Goal: Information Seeking & Learning: Learn about a topic

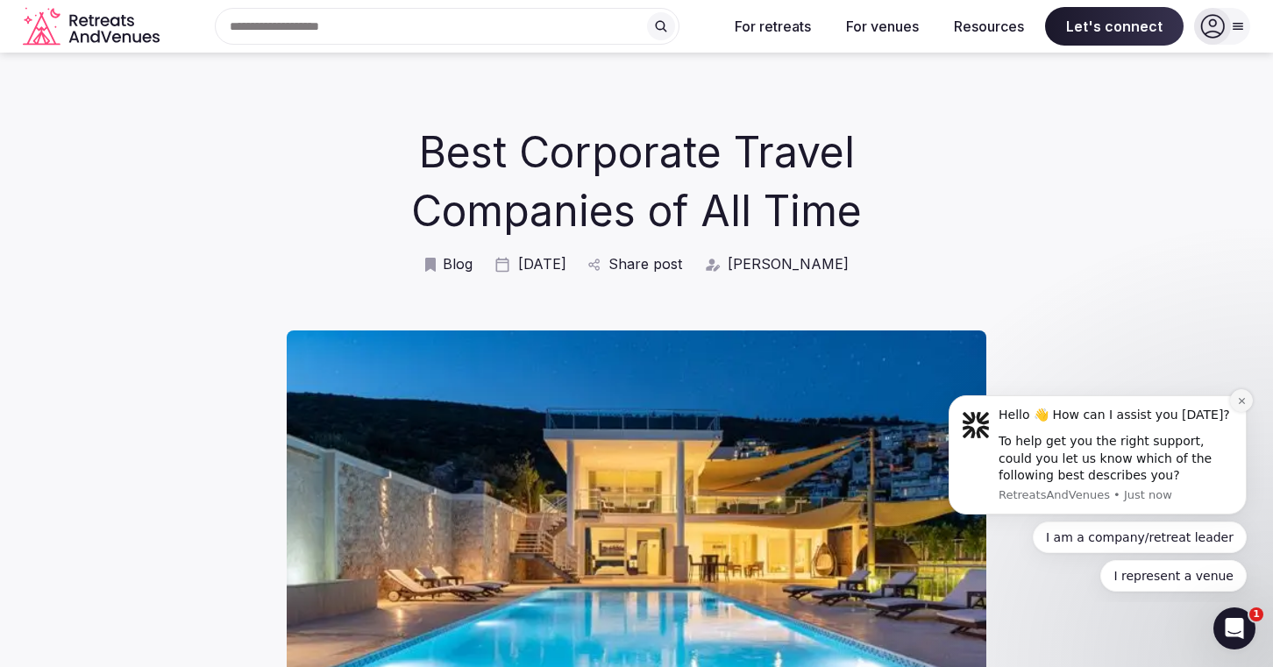
click at [1242, 401] on icon "Dismiss notification" at bounding box center [1242, 401] width 10 height 10
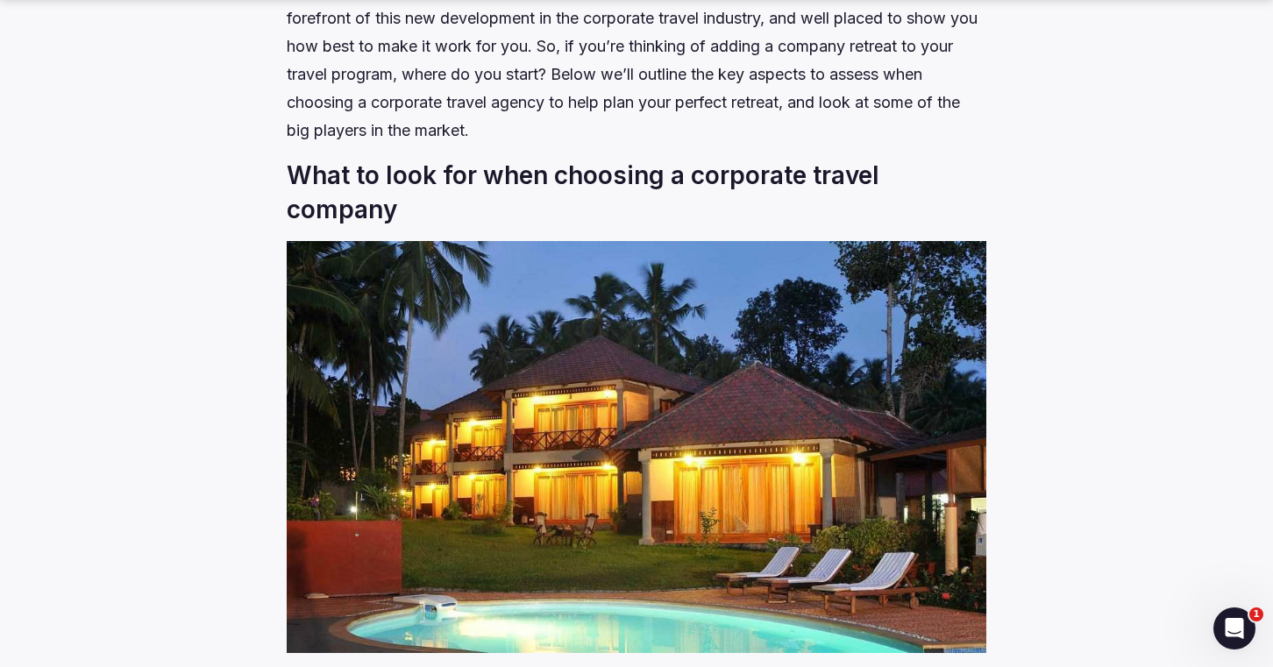
scroll to position [1508, 0]
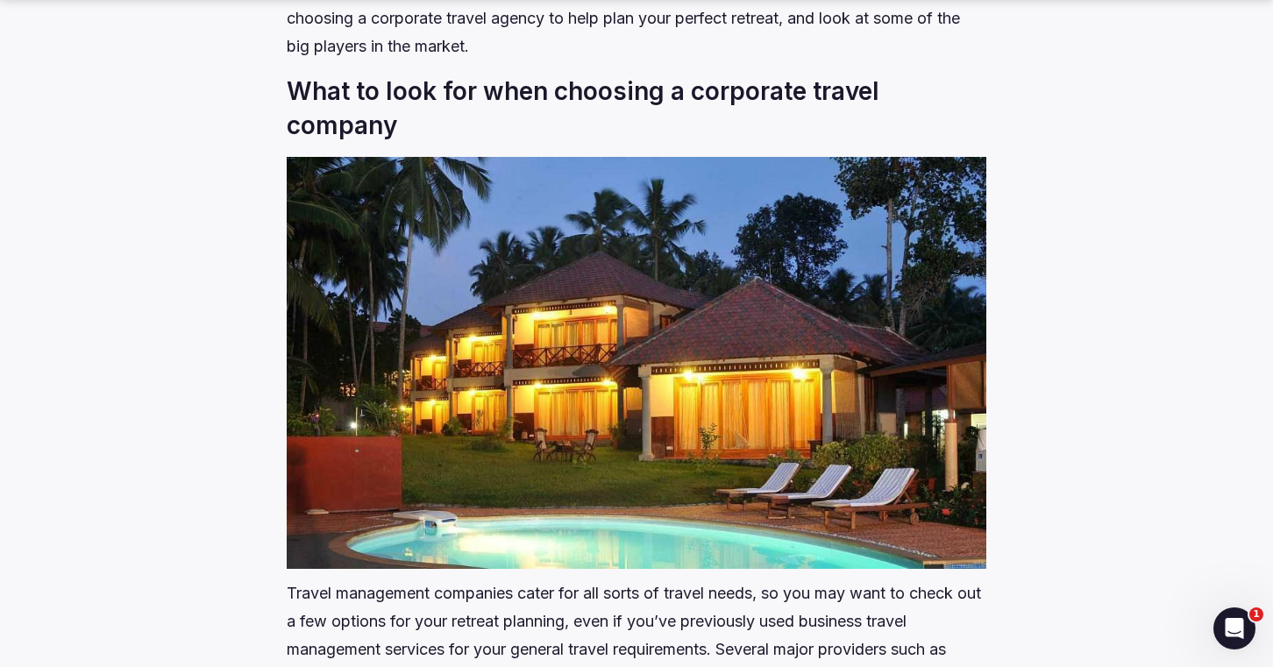
drag, startPoint x: 1037, startPoint y: 178, endPoint x: 1046, endPoint y: 181, distance: 9.2
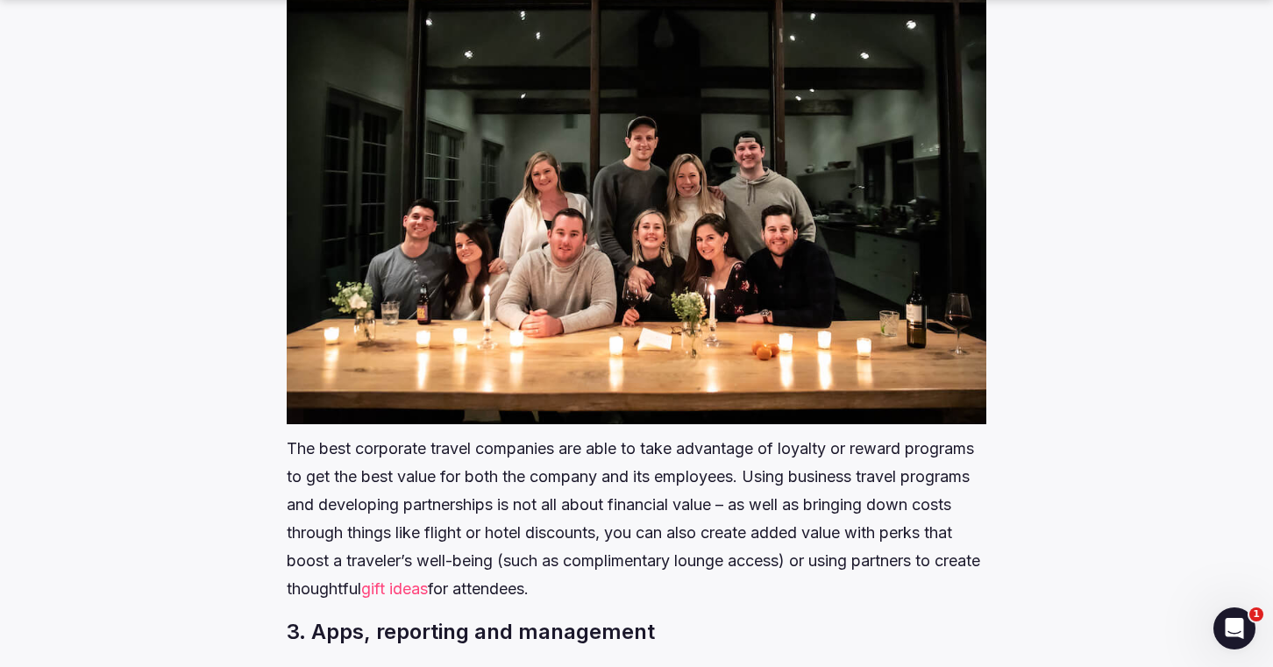
scroll to position [3383, 0]
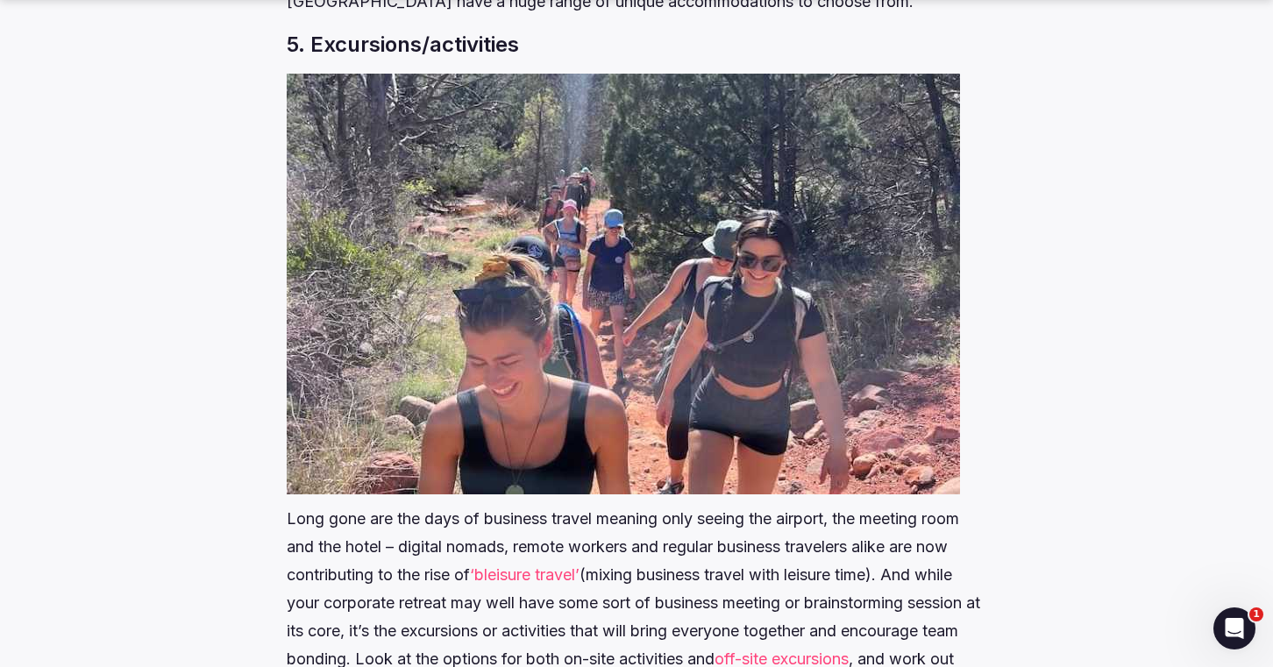
click at [1078, 212] on div "Best Corporate Travel Companies of All Time Blog Nov 25 Share post Matt Oakes C…" at bounding box center [636, 187] width 1049 height 10604
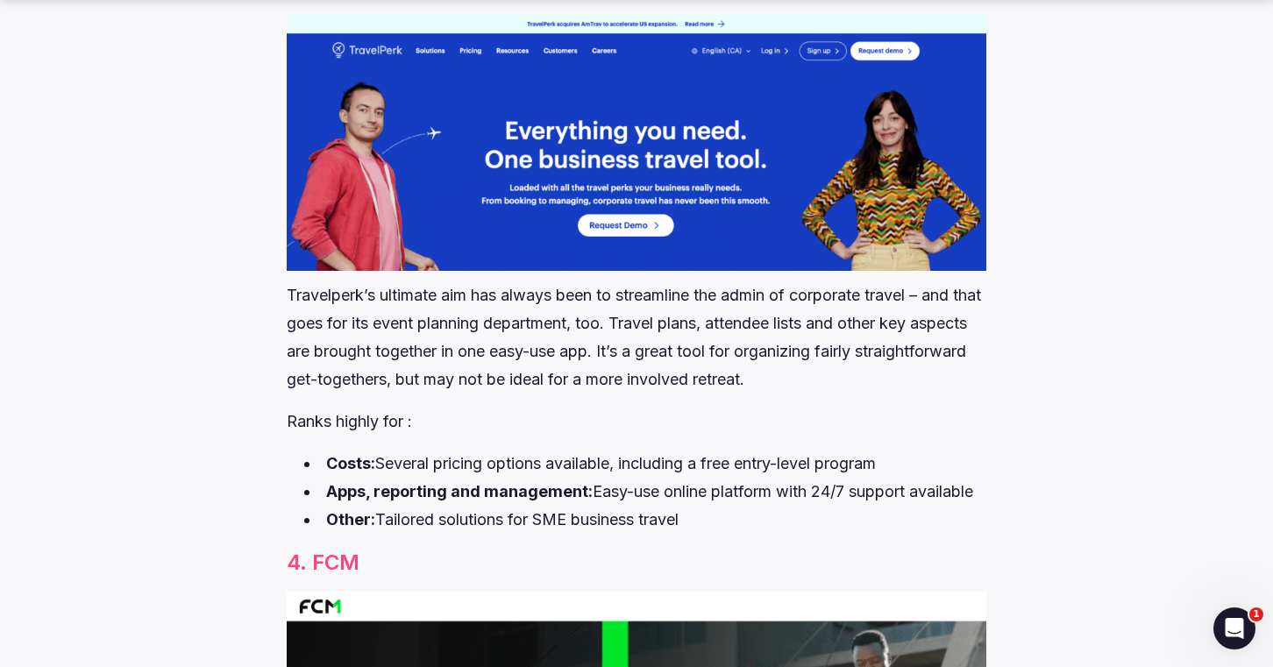
scroll to position [7824, 0]
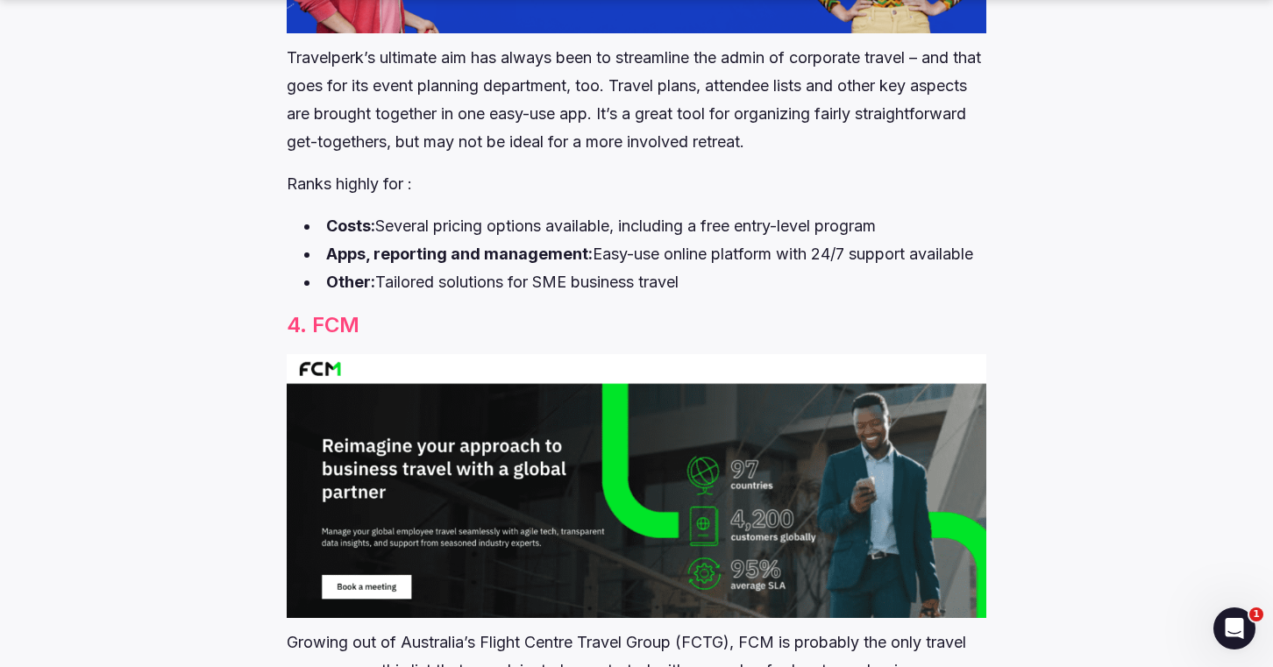
drag, startPoint x: 1081, startPoint y: 269, endPoint x: 1052, endPoint y: 288, distance: 34.8
click at [939, 310] on h3 "4. FCM" at bounding box center [636, 325] width 699 height 30
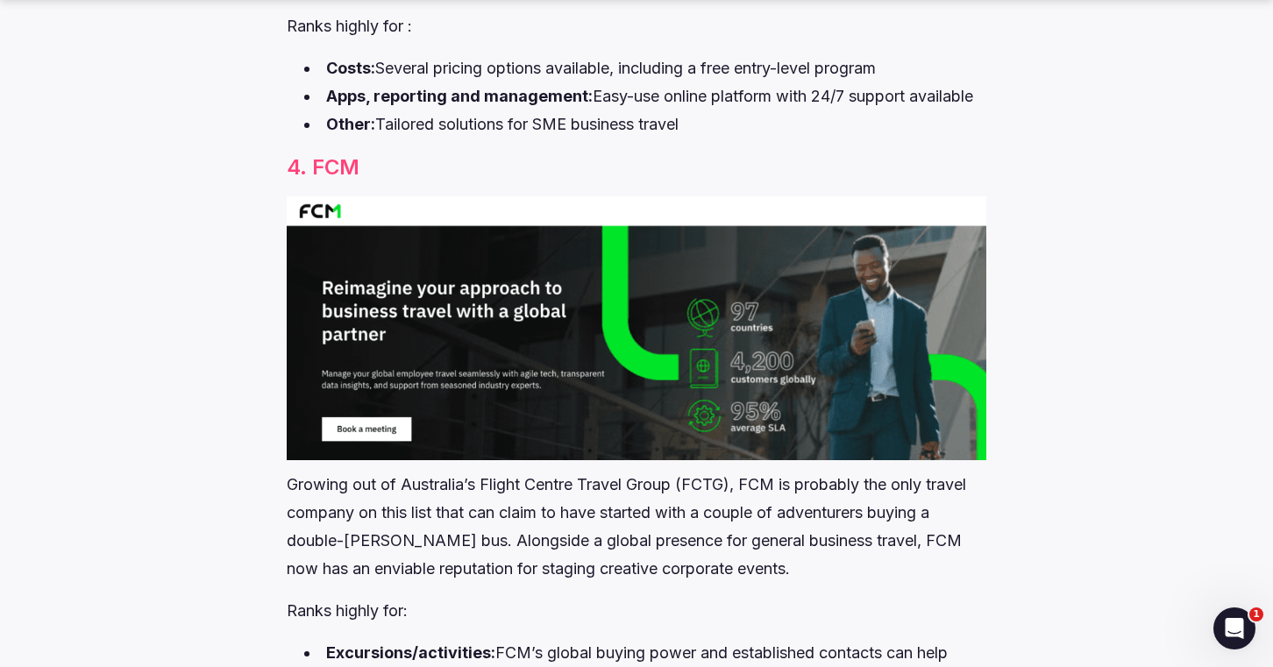
scroll to position [7996, 0]
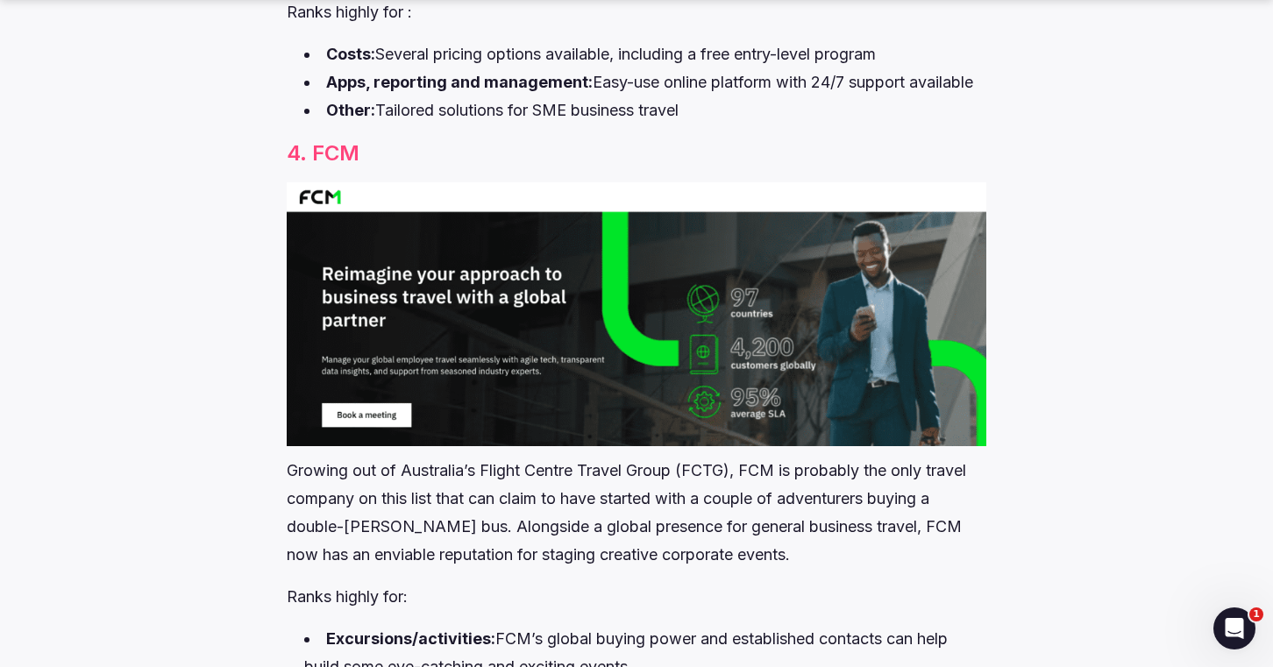
drag, startPoint x: 1160, startPoint y: 207, endPoint x: 1014, endPoint y: 111, distance: 174.1
drag, startPoint x: 1150, startPoint y: 148, endPoint x: 879, endPoint y: 129, distance: 271.6
click at [694, 583] on p "Ranks highly for:" at bounding box center [636, 597] width 699 height 28
drag, startPoint x: 779, startPoint y: 118, endPoint x: 526, endPoint y: 130, distance: 253.6
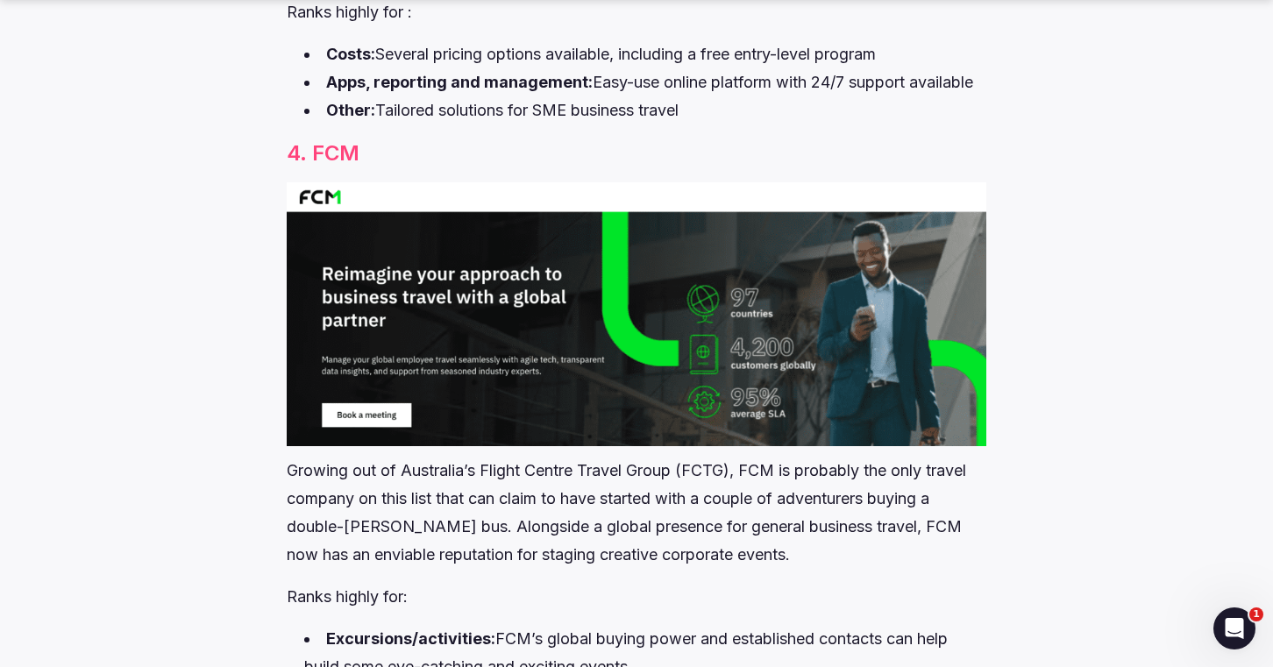
click at [778, 139] on h3 "4. FCM" at bounding box center [636, 154] width 699 height 30
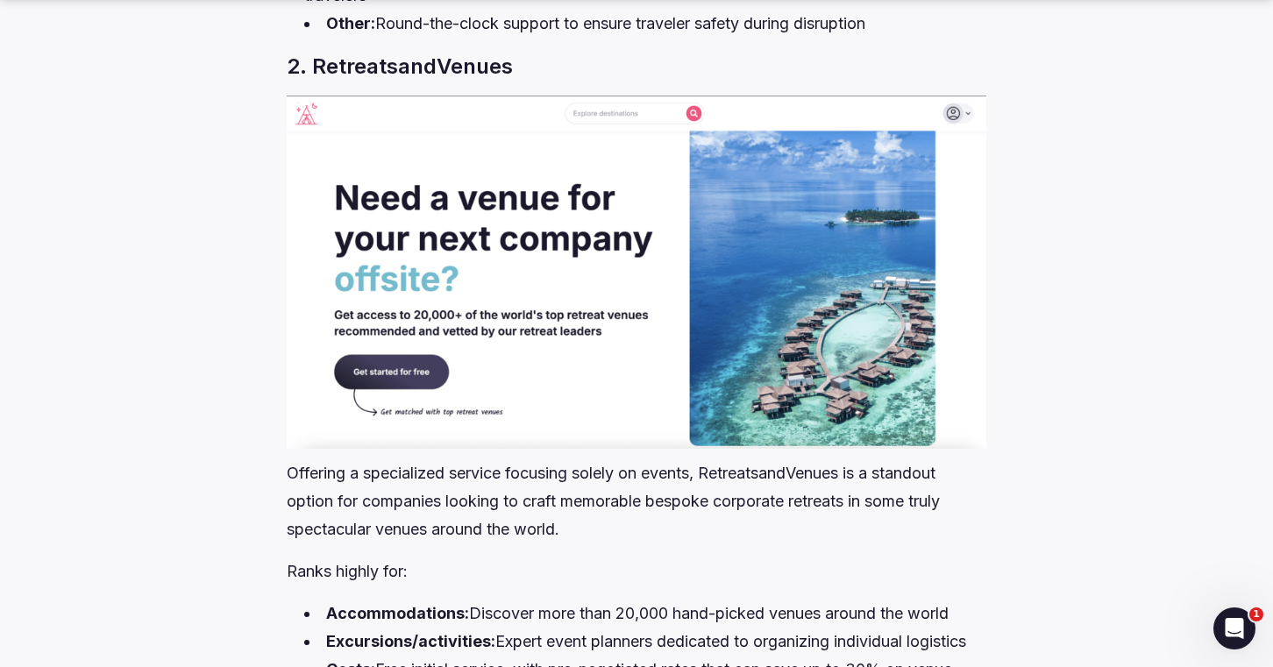
scroll to position [6721, 0]
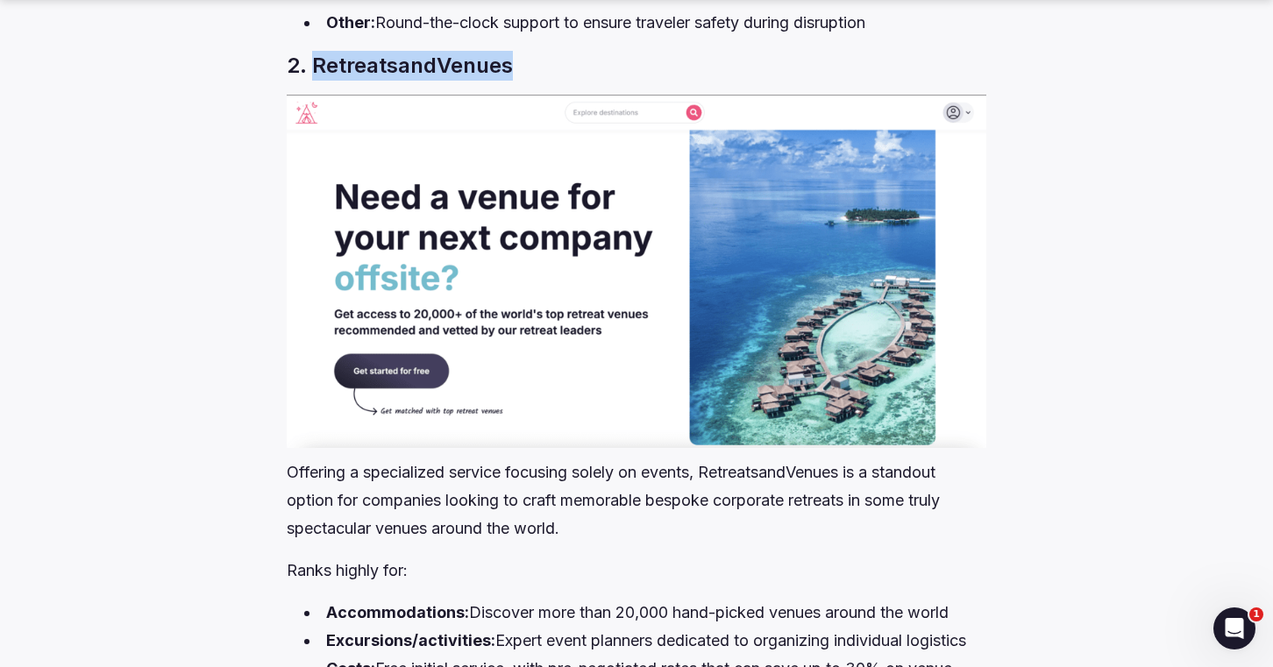
click at [444, 51] on h3 "2. RetreatsandVenues" at bounding box center [636, 66] width 699 height 30
click at [384, 51] on h3 "2. RetreatsandVenues" at bounding box center [636, 66] width 699 height 30
click at [322, 51] on h3 "2. RetreatsandVenues" at bounding box center [636, 66] width 699 height 30
drag, startPoint x: 385, startPoint y: 33, endPoint x: 284, endPoint y: 25, distance: 101.1
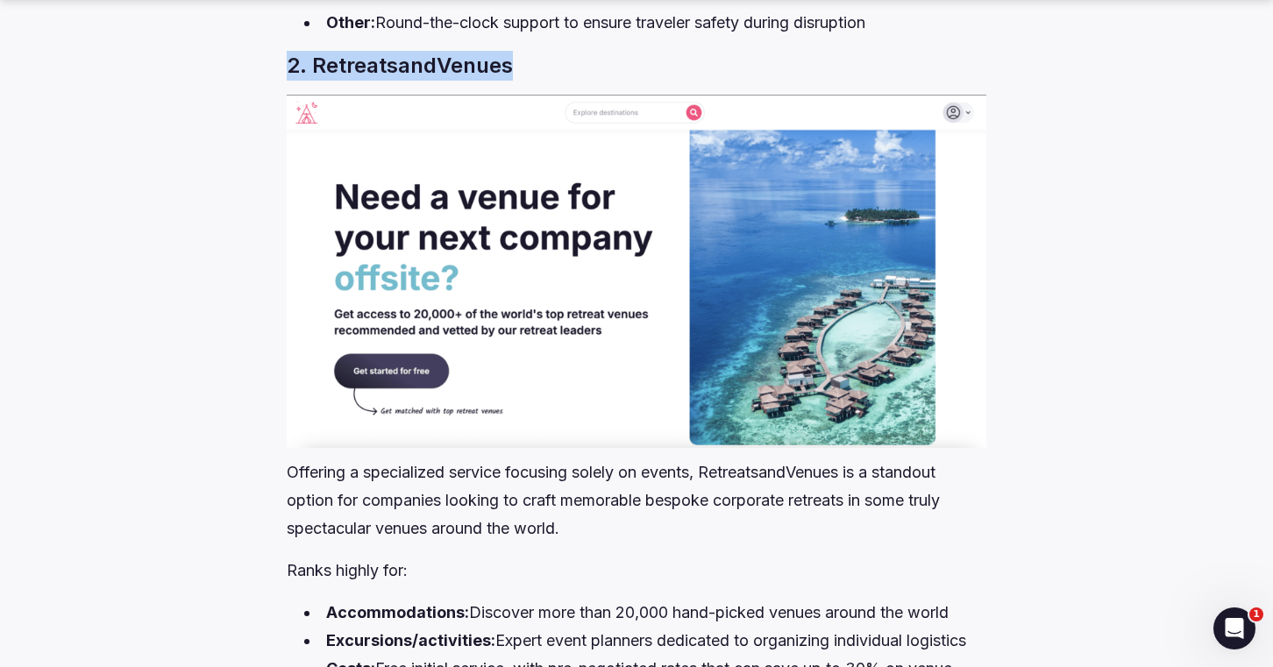
copy h3 "2. RetreatsandVenues"
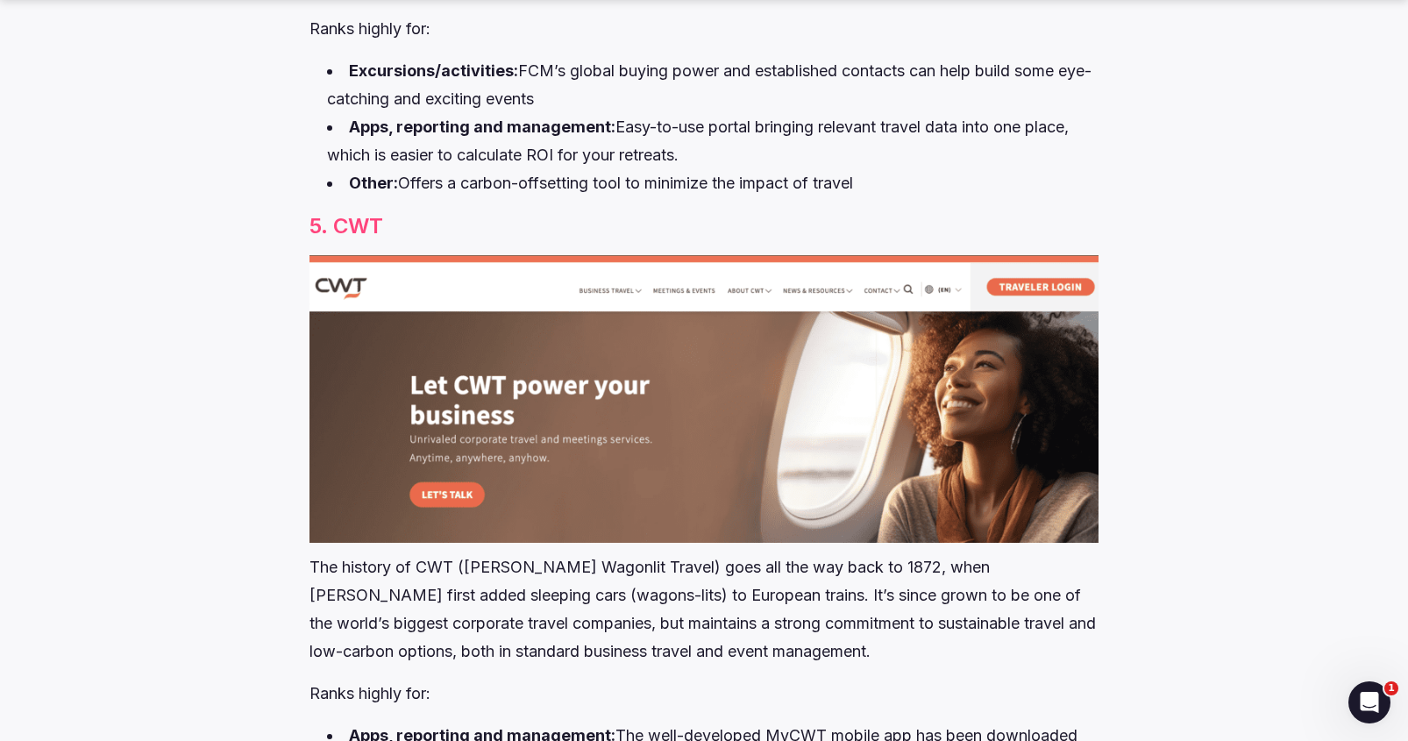
scroll to position [8568, 0]
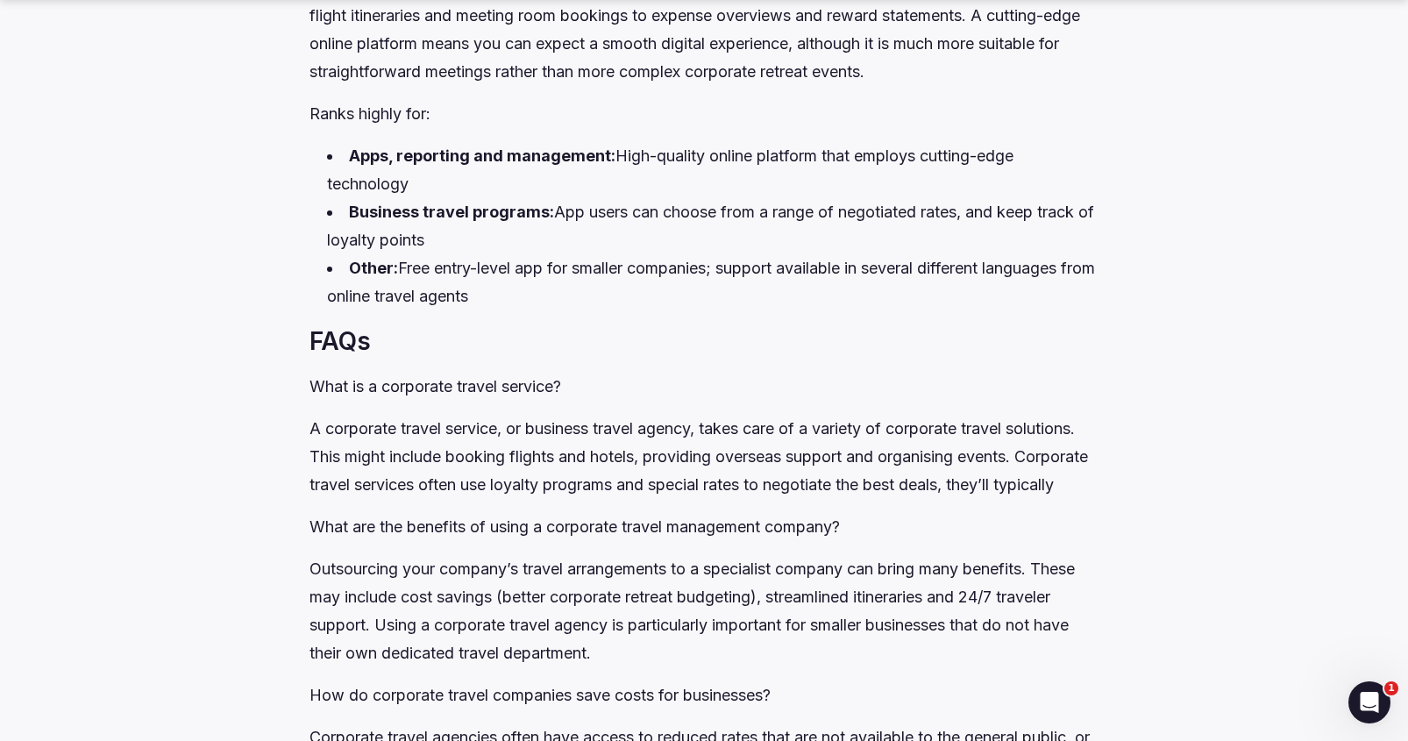
scroll to position [10595, 0]
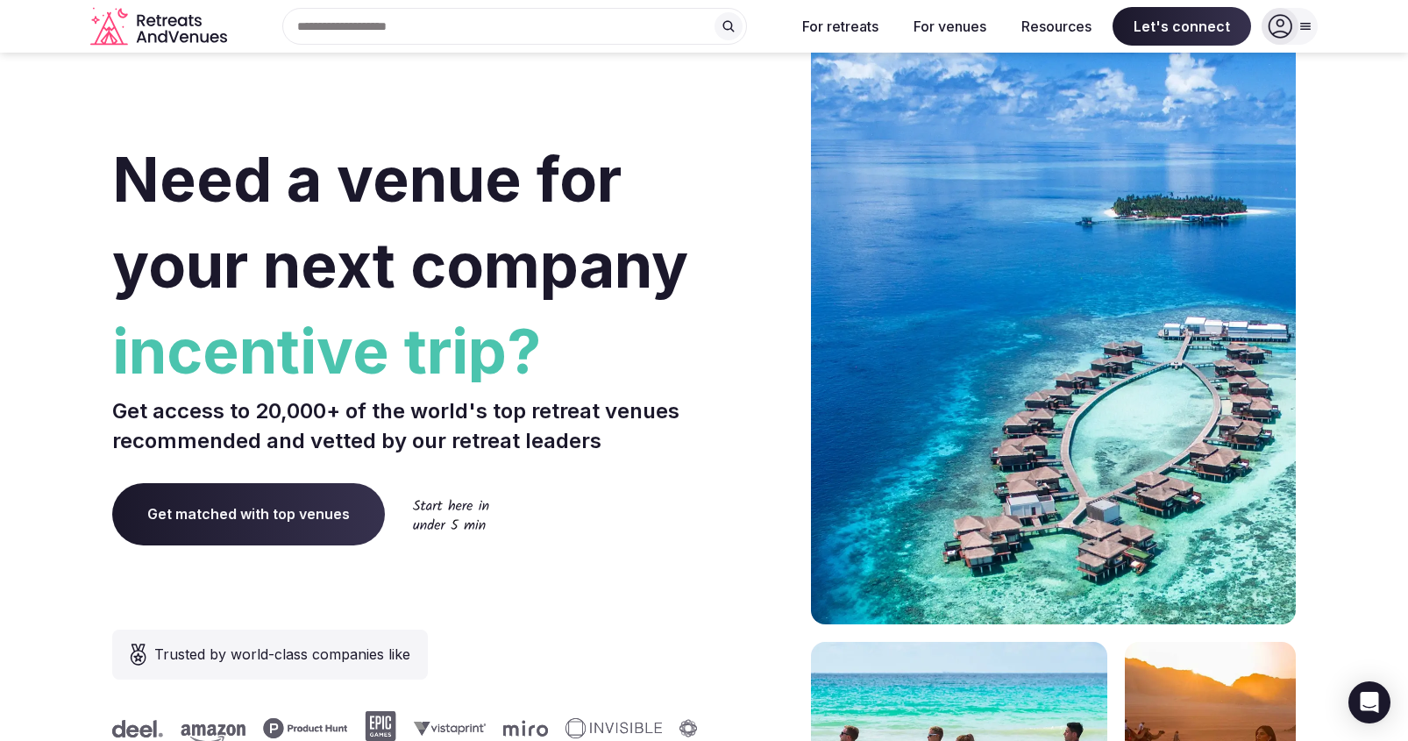
click at [595, 353] on span "incentive trip?" at bounding box center [404, 352] width 585 height 86
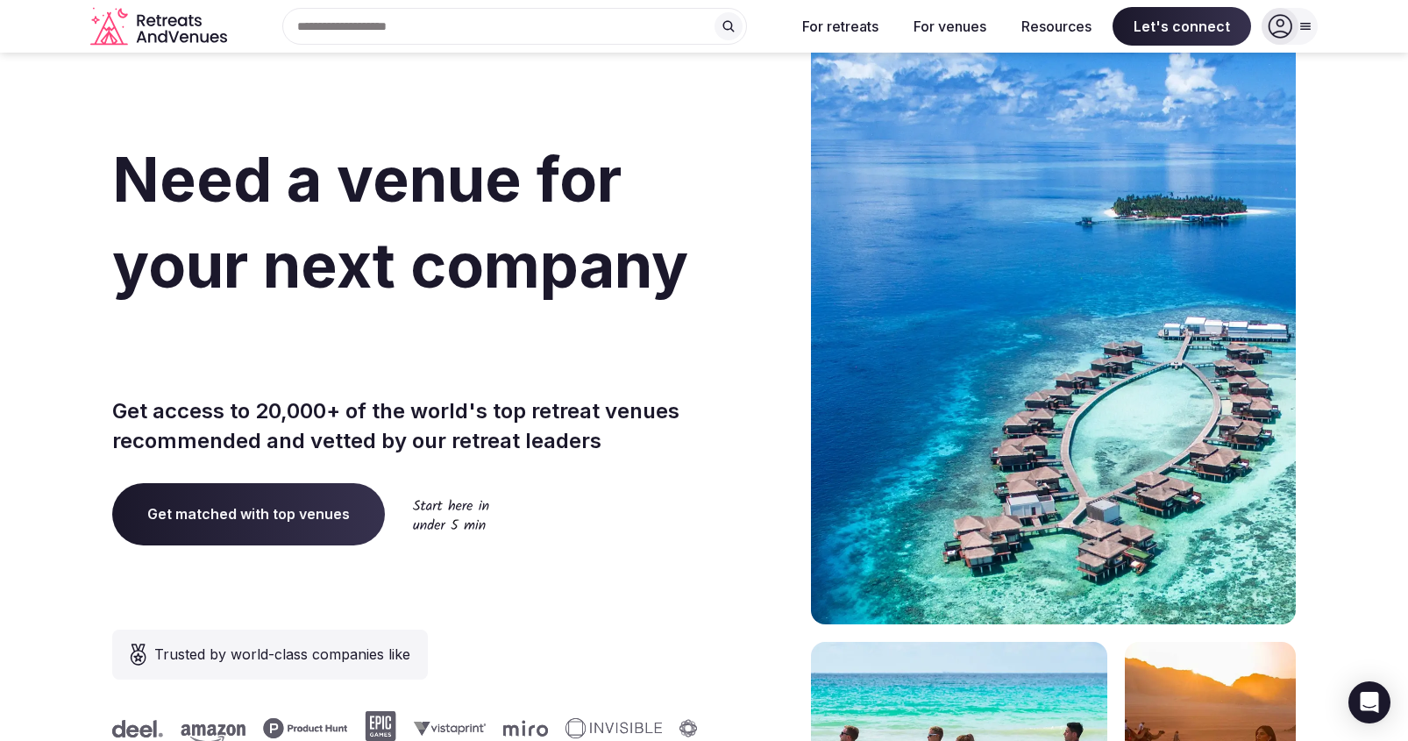
drag, startPoint x: 553, startPoint y: 325, endPoint x: 546, endPoint y: 347, distance: 23.0
click at [553, 325] on span "offsite?" at bounding box center [404, 352] width 585 height 86
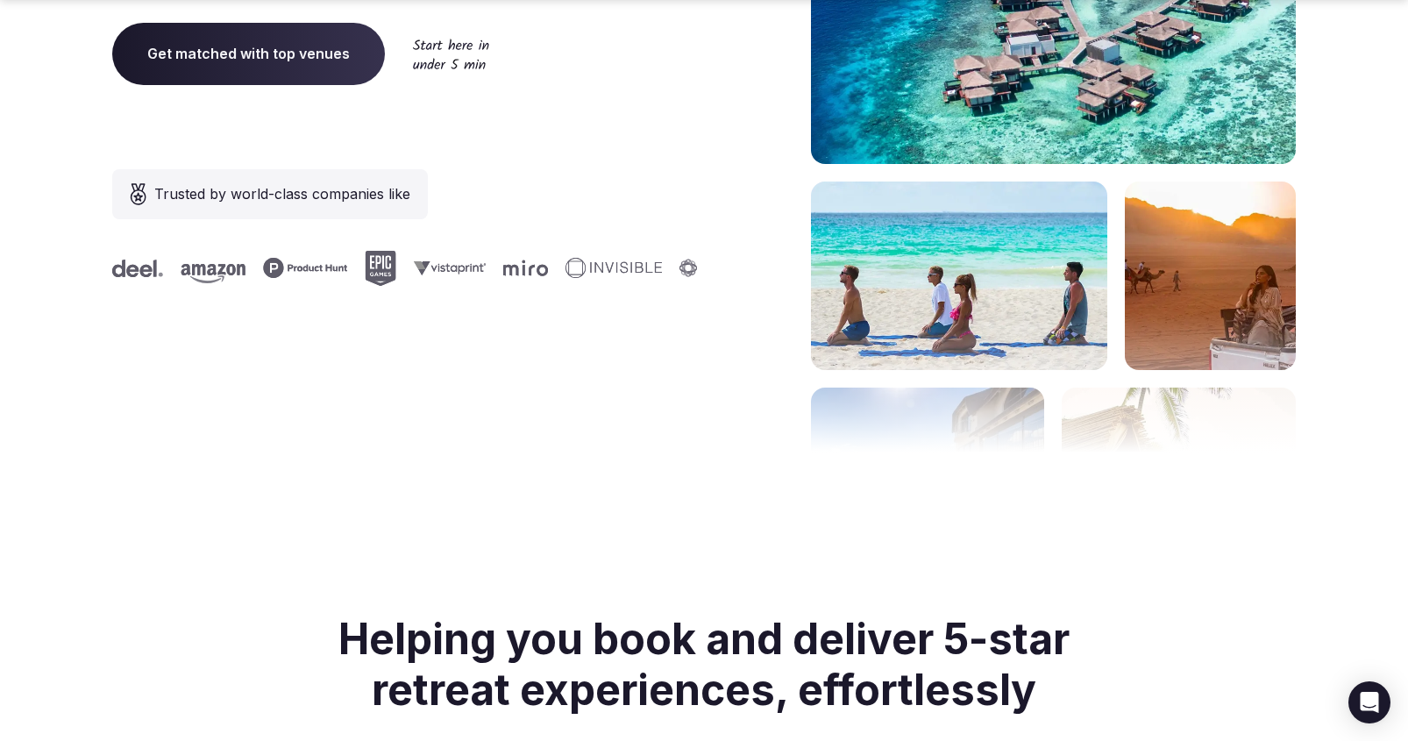
scroll to position [726, 0]
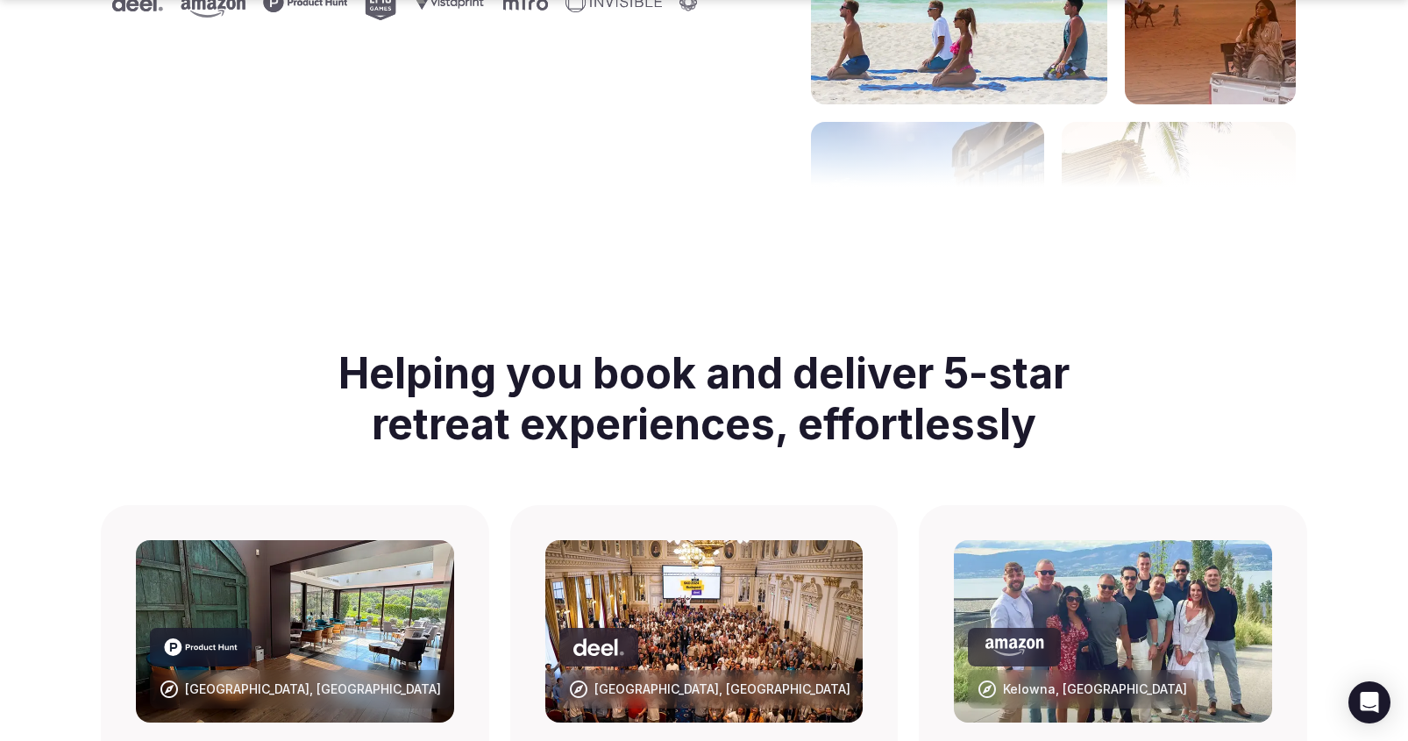
click at [214, 656] on icon at bounding box center [201, 647] width 74 height 18
click at [1025, 402] on h2 "Helping you book and deliver 5-star retreat experiences, effortlessly" at bounding box center [704, 398] width 786 height 143
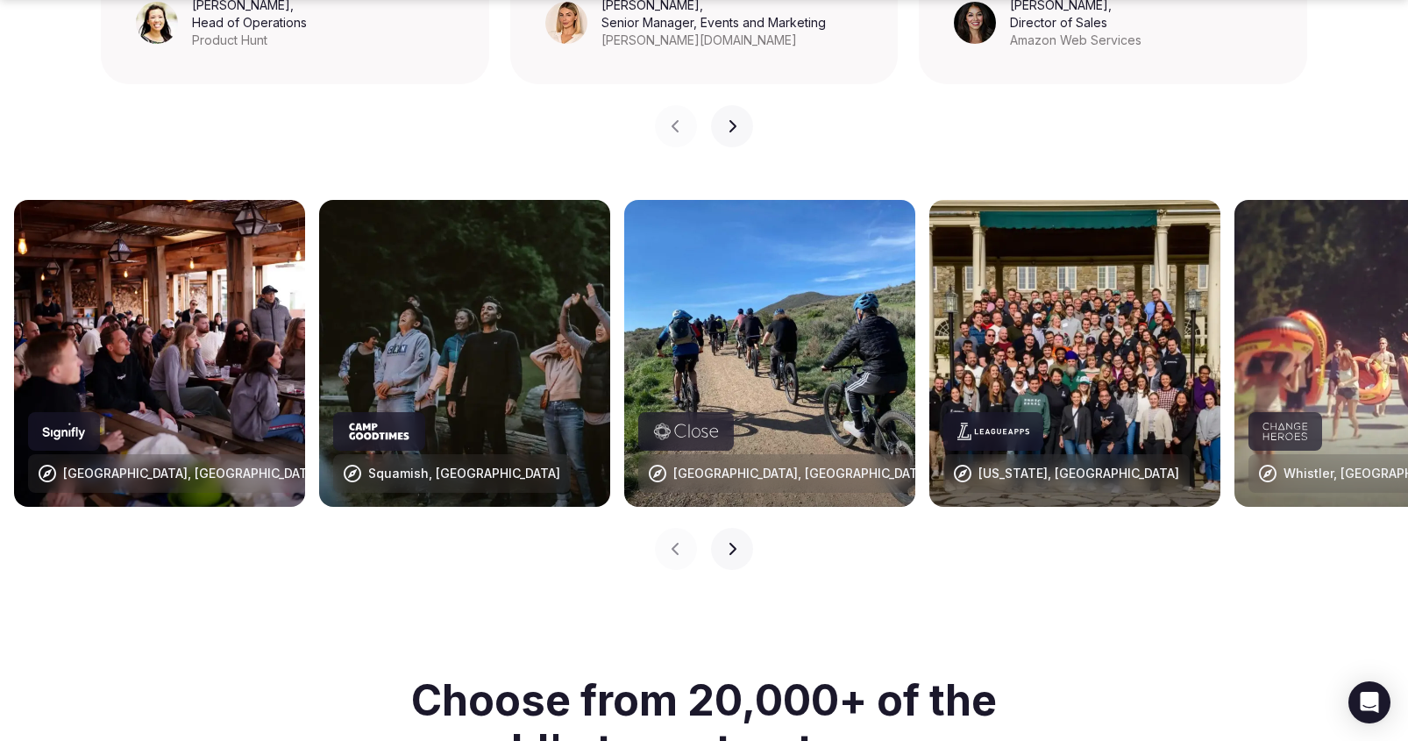
scroll to position [2229, 0]
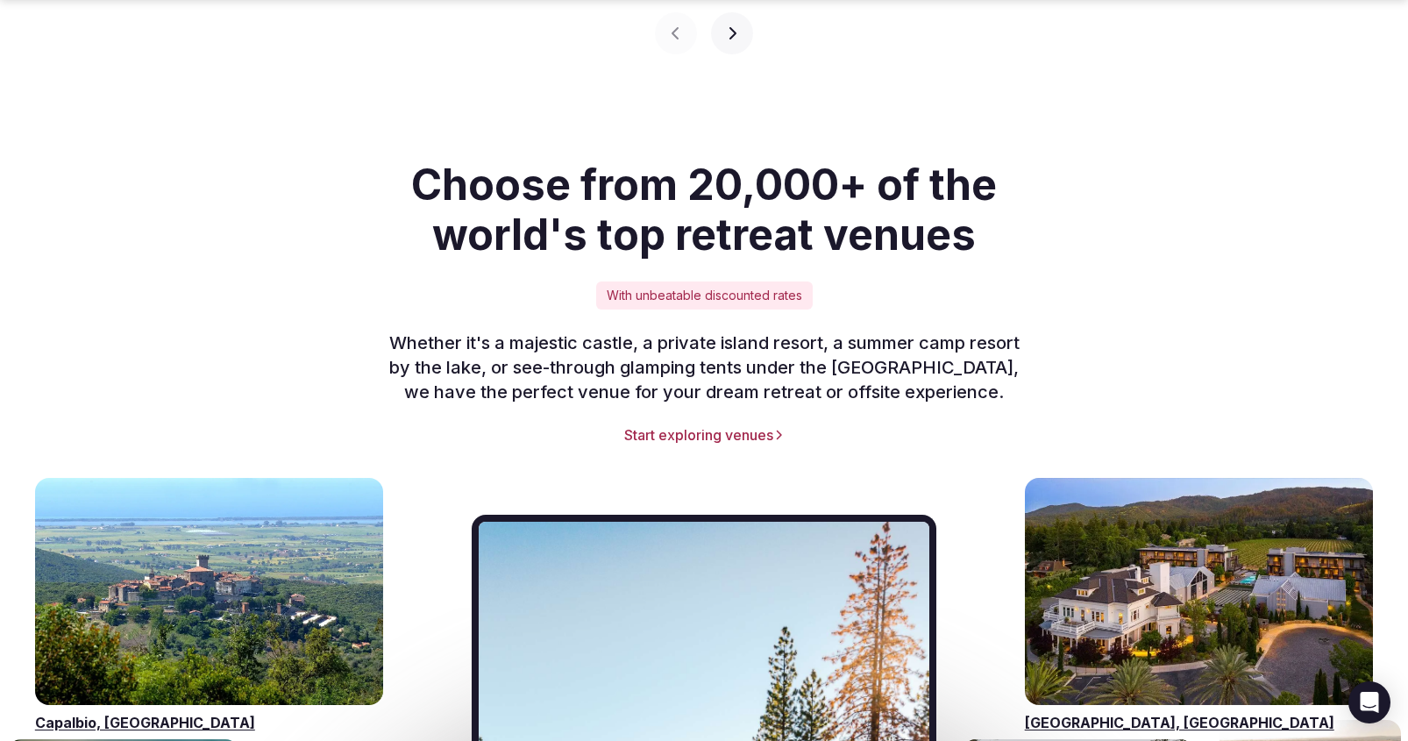
click at [1223, 304] on div "Choose from 20,000+ of the world's top retreat venues With unbeatable discounte…" at bounding box center [704, 302] width 1184 height 285
drag, startPoint x: 1215, startPoint y: 309, endPoint x: 1150, endPoint y: 313, distance: 65.0
click at [1213, 309] on div "Choose from 20,000+ of the world's top retreat venues With unbeatable discounte…" at bounding box center [704, 302] width 1184 height 285
drag, startPoint x: 1149, startPoint y: 313, endPoint x: 929, endPoint y: 311, distance: 220.1
click at [1146, 312] on div "Choose from 20,000+ of the world's top retreat venues With unbeatable discounte…" at bounding box center [704, 302] width 1184 height 285
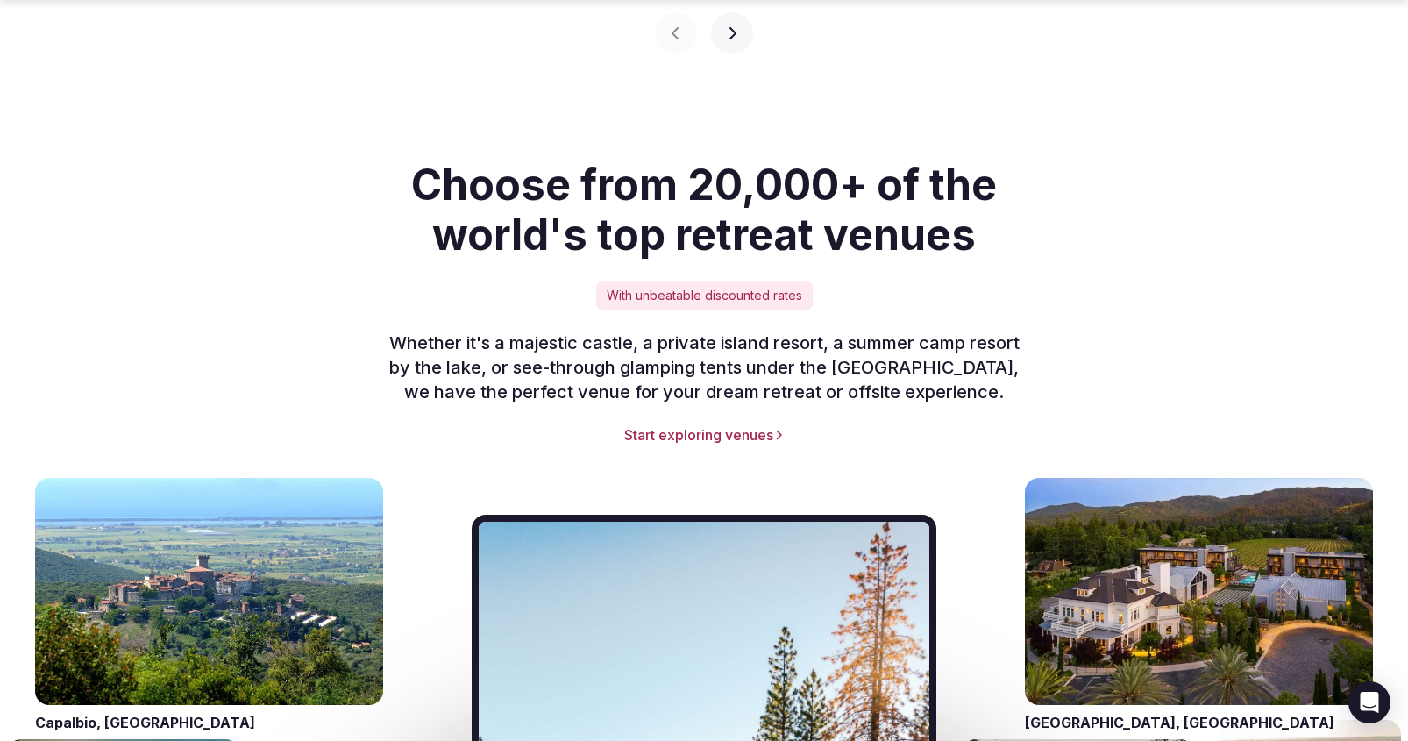
click at [175, 279] on div "Choose from 20,000+ of the world's top retreat venues With unbeatable discounte…" at bounding box center [704, 302] width 1184 height 285
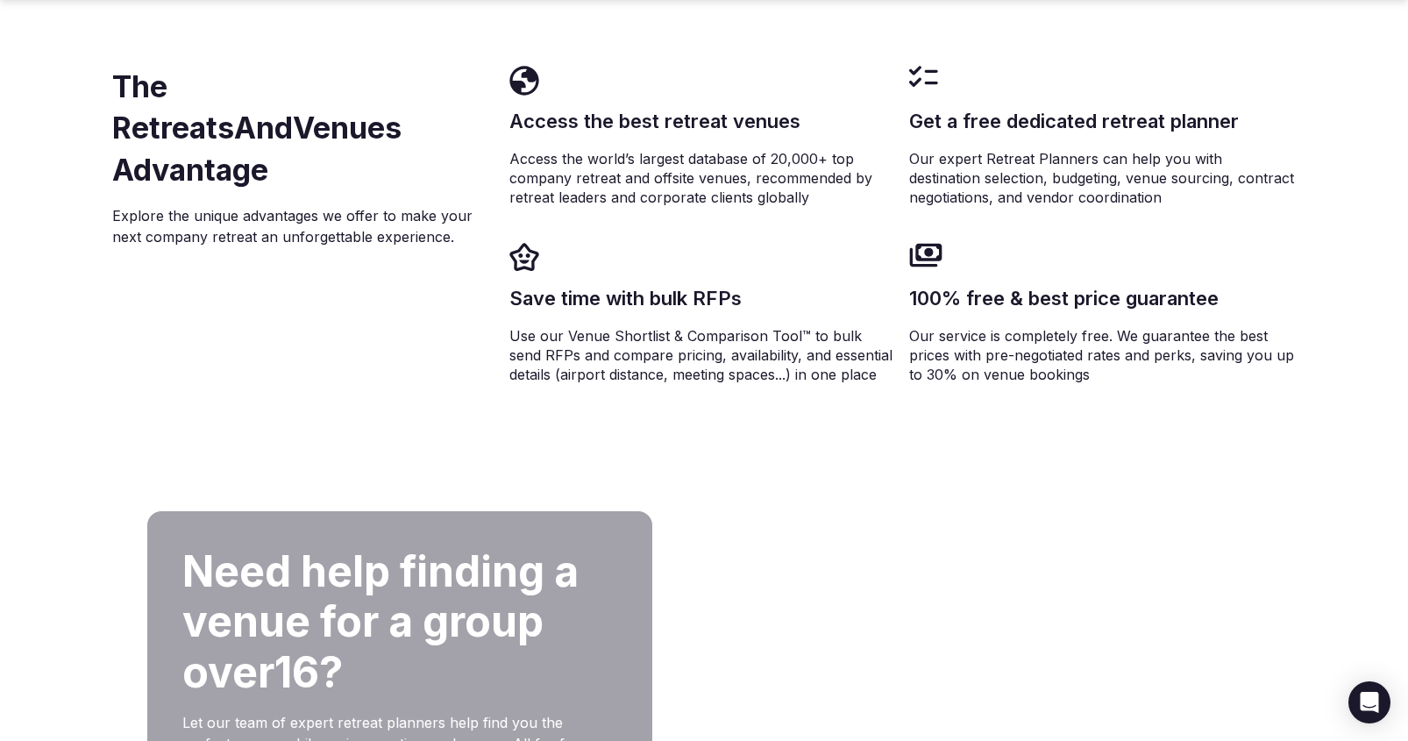
scroll to position [3475, 0]
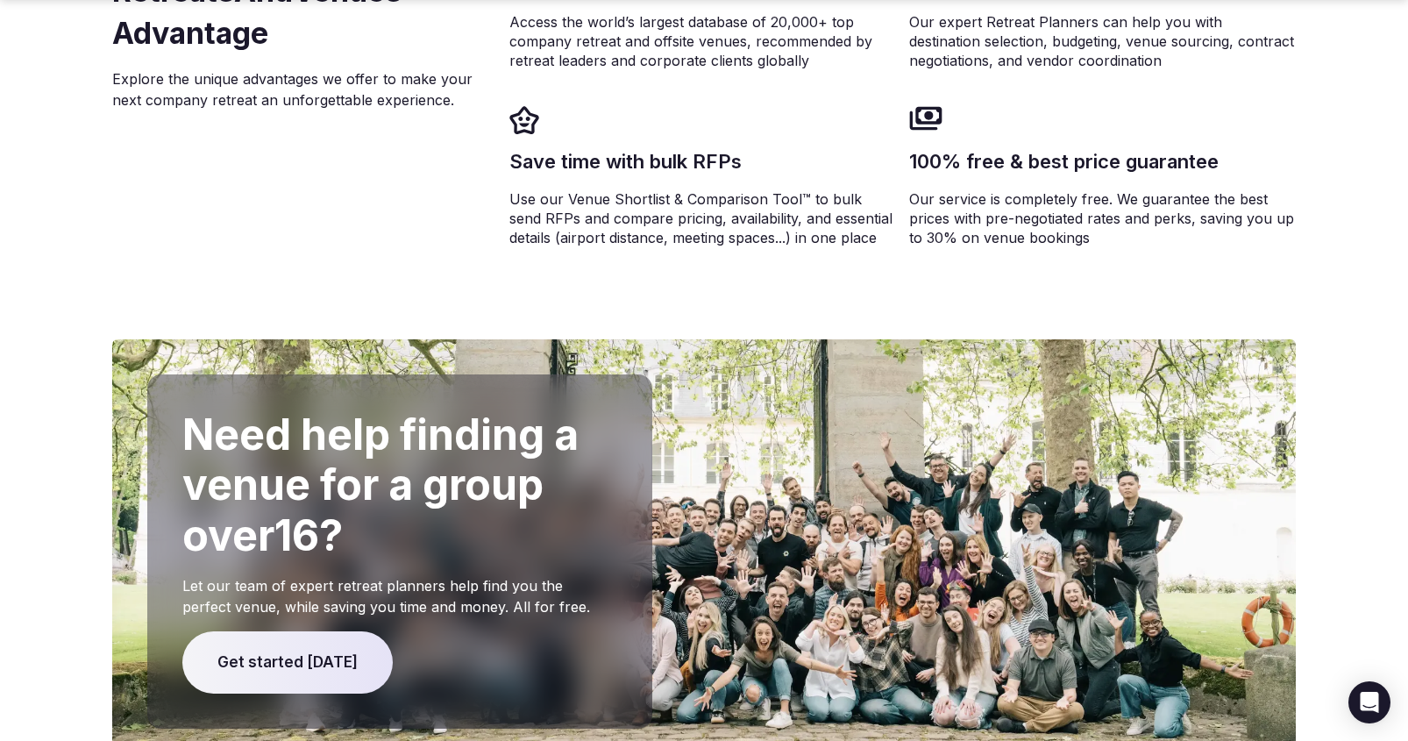
click at [661, 471] on img at bounding box center [704, 405] width 1184 height 752
click at [1272, 522] on section "Need help finding a venue for a group over 16 ? Let our team of expert retreat …" at bounding box center [704, 551] width 1408 height 425
click at [1272, 424] on section "Need help finding a venue for a group over 16 ? Let our team of expert retreat …" at bounding box center [704, 551] width 1408 height 425
click at [1272, 423] on section "Need help finding a venue for a group over 16 ? Let our team of expert retreat …" at bounding box center [704, 551] width 1408 height 425
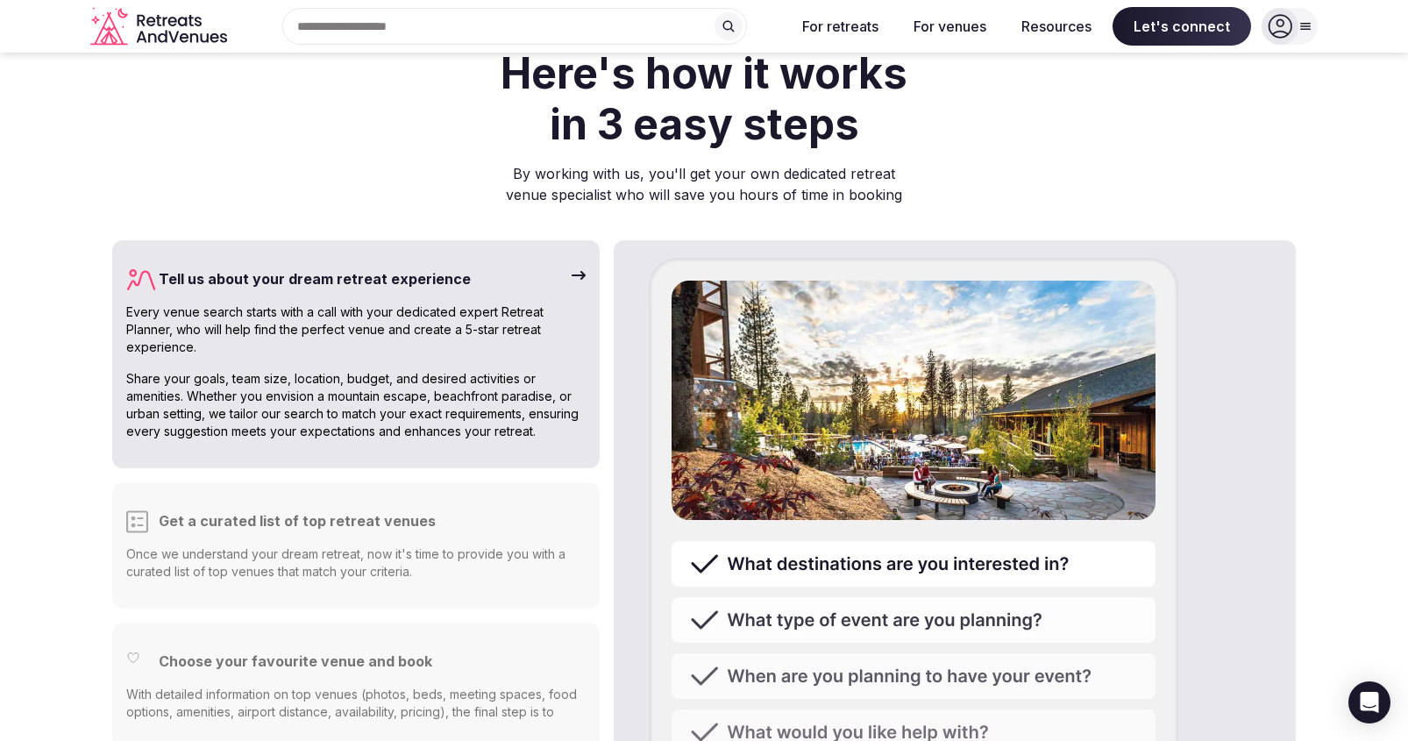
scroll to position [4484, 0]
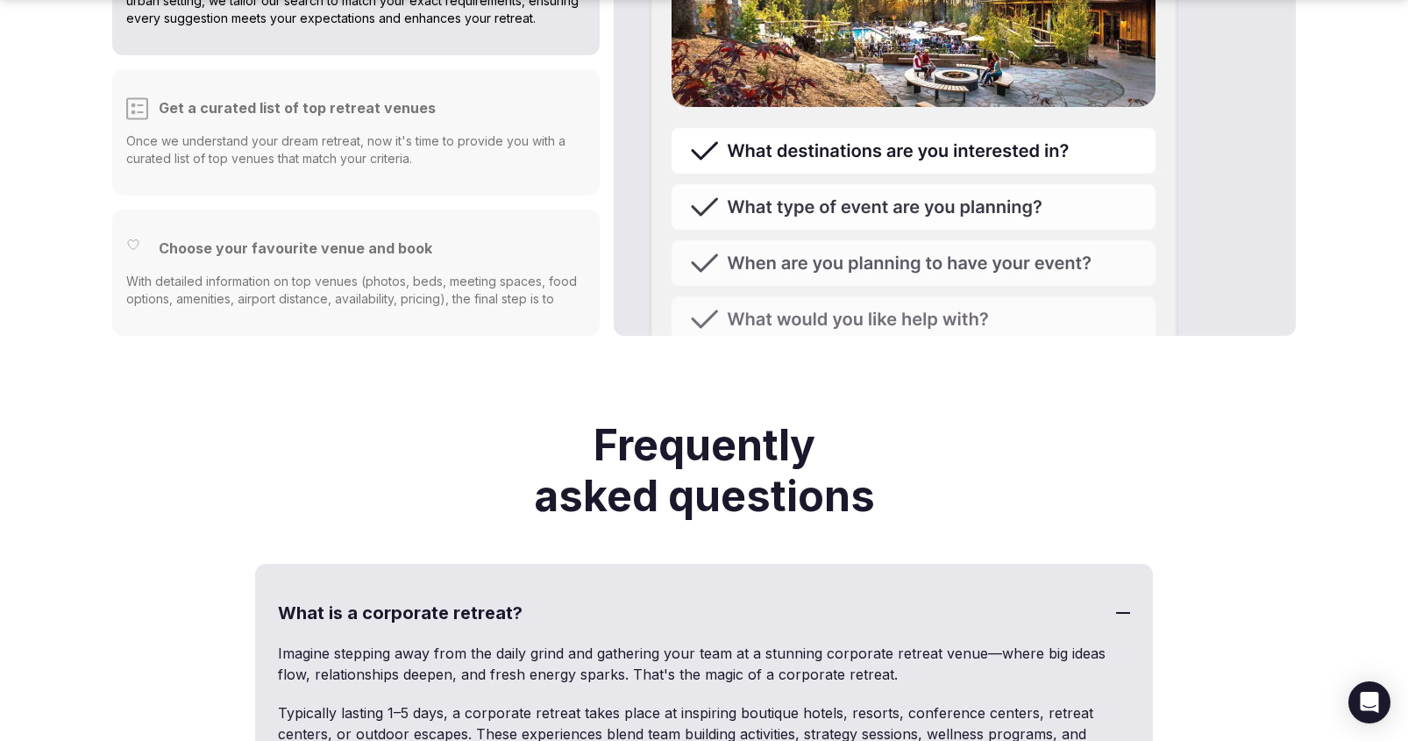
scroll to position [4674, 0]
click at [474, 272] on p "With detailed information on top venues (photos, beds, meeting spaces, food opt…" at bounding box center [355, 298] width 459 height 53
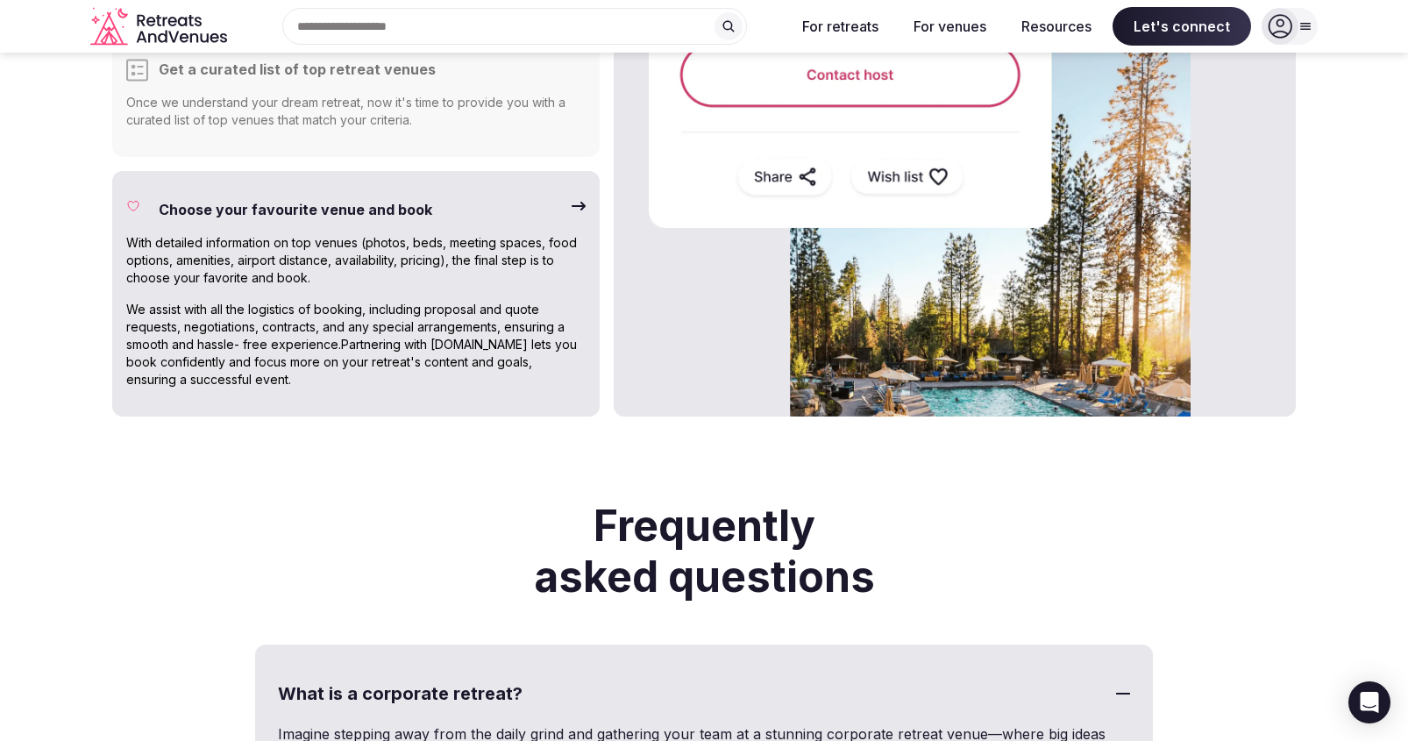
scroll to position [4437, 0]
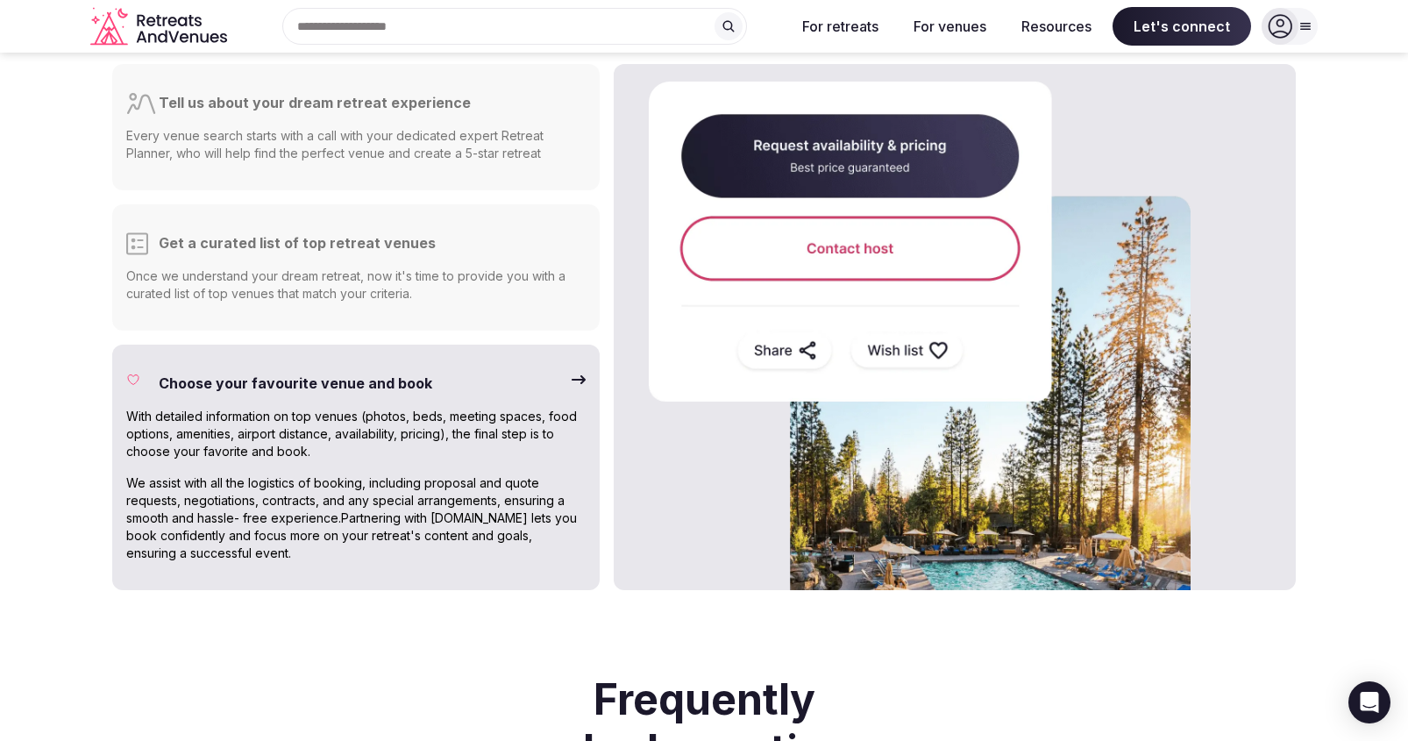
click at [456, 262] on div "Get a curated list of top retreat venues Once we understand your dream retreat,…" at bounding box center [355, 267] width 487 height 126
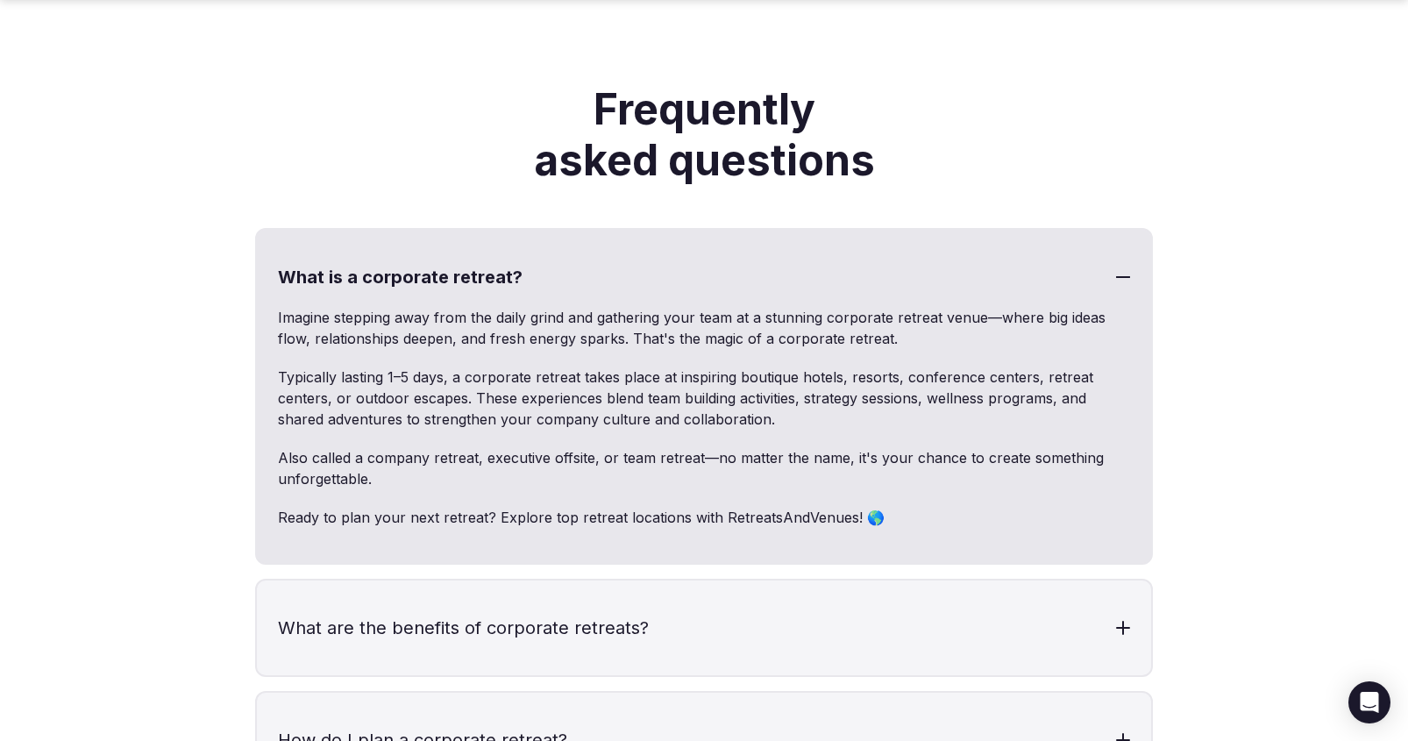
scroll to position [5113, 0]
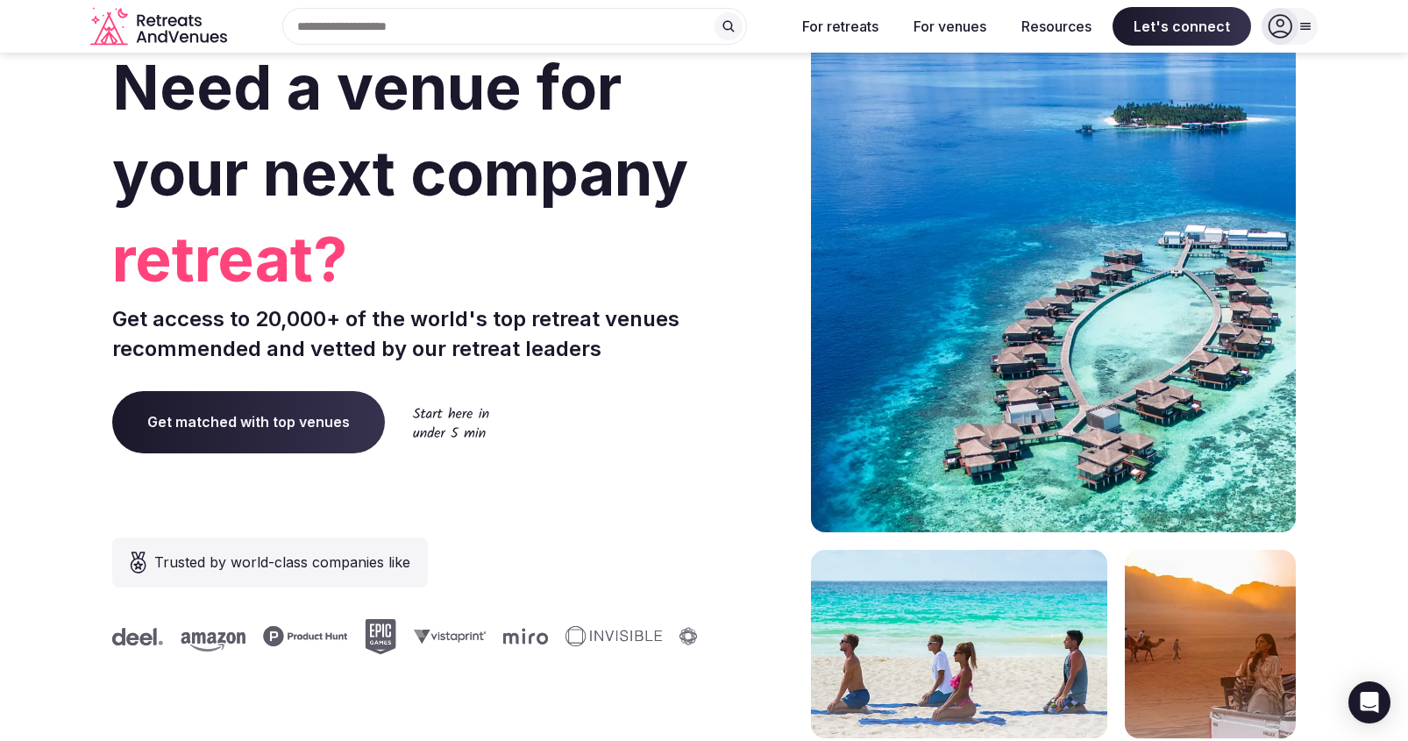
scroll to position [224, 0]
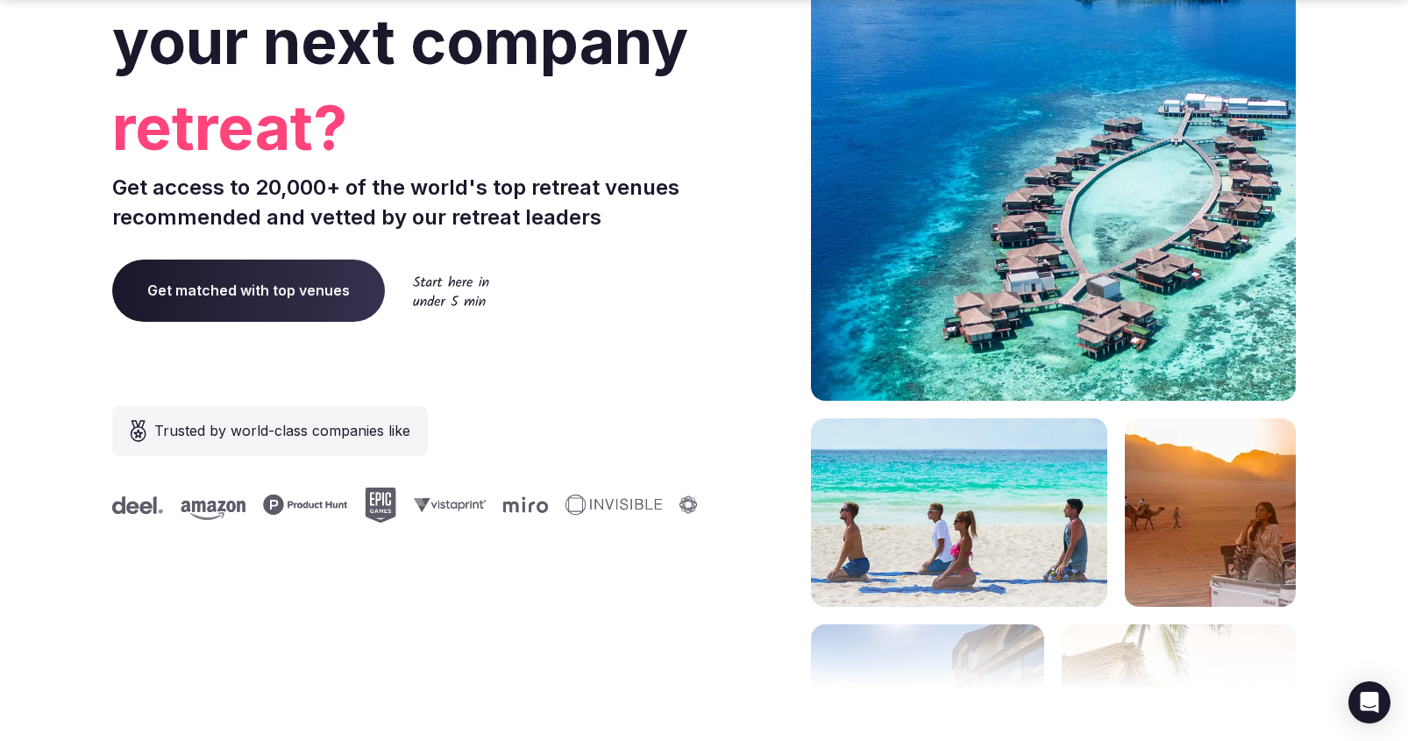
click at [651, 352] on div "Need a venue for your next company retreat? Get access to 20,000+ of the world'…" at bounding box center [404, 301] width 585 height 1056
drag, startPoint x: 663, startPoint y: 349, endPoint x: 653, endPoint y: 348, distance: 9.7
click at [662, 349] on div "Need a venue for your next company retreat? Get access to 20,000+ of the world'…" at bounding box center [404, 301] width 585 height 1056
click at [653, 348] on div "Need a venue for your next company retreat? Get access to 20,000+ of the world'…" at bounding box center [404, 301] width 585 height 1056
drag, startPoint x: 690, startPoint y: 352, endPoint x: 679, endPoint y: 347, distance: 11.4
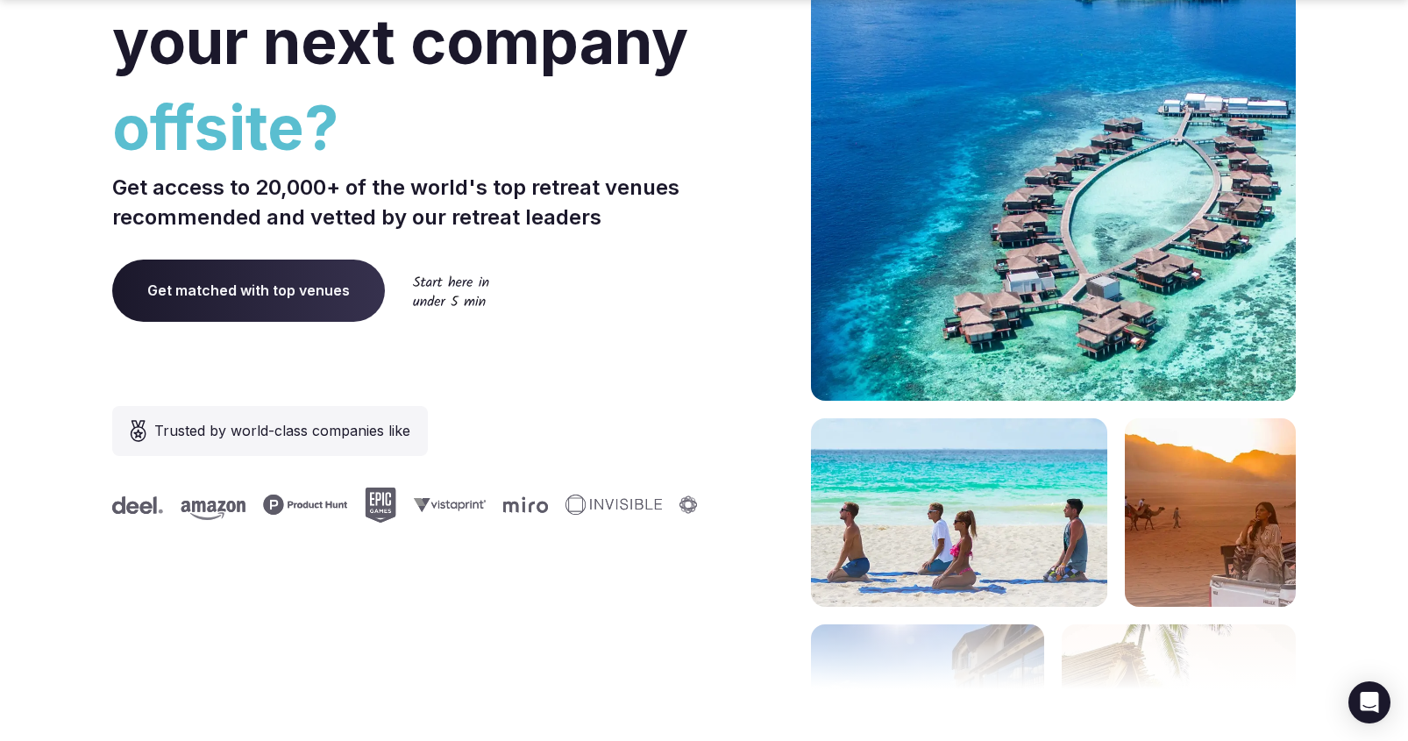
click at [679, 347] on div "Need a venue for your next company offsite? Get access to 20,000+ of the world'…" at bounding box center [404, 301] width 585 height 1056
click at [676, 347] on div "Need a venue for your next company offsite? Get access to 20,000+ of the world'…" at bounding box center [404, 301] width 585 height 1056
click at [672, 347] on div "Need a venue for your next company offsite? Get access to 20,000+ of the world'…" at bounding box center [404, 301] width 585 height 1056
click at [665, 349] on div "Need a venue for your next company offsite? Get access to 20,000+ of the world'…" at bounding box center [404, 301] width 585 height 1056
click at [662, 349] on div "Need a venue for your next company offsite? Get access to 20,000+ of the world'…" at bounding box center [404, 301] width 585 height 1056
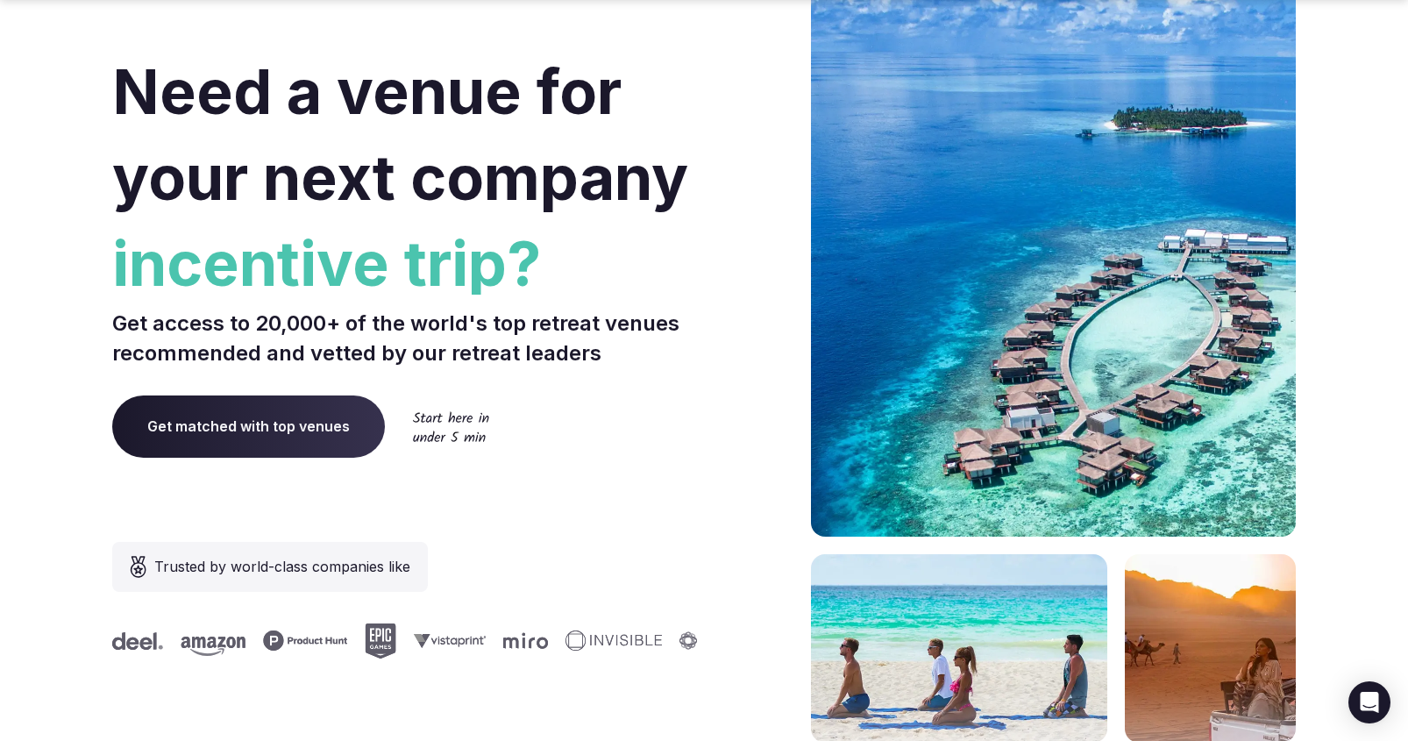
scroll to position [0, 0]
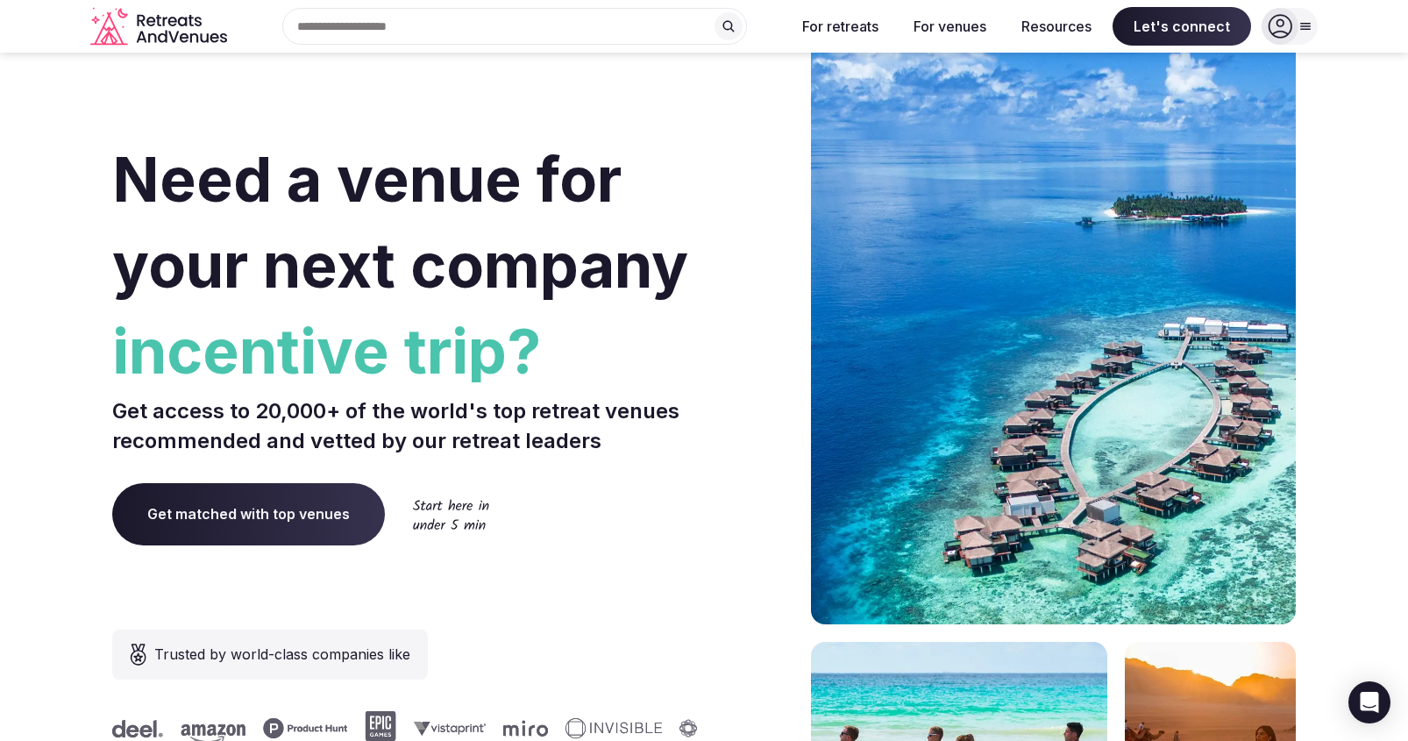
click at [1272, 169] on section "Need a venue for your next company incentive trip? Get access to 20,000+ of the…" at bounding box center [704, 524] width 1408 height 1056
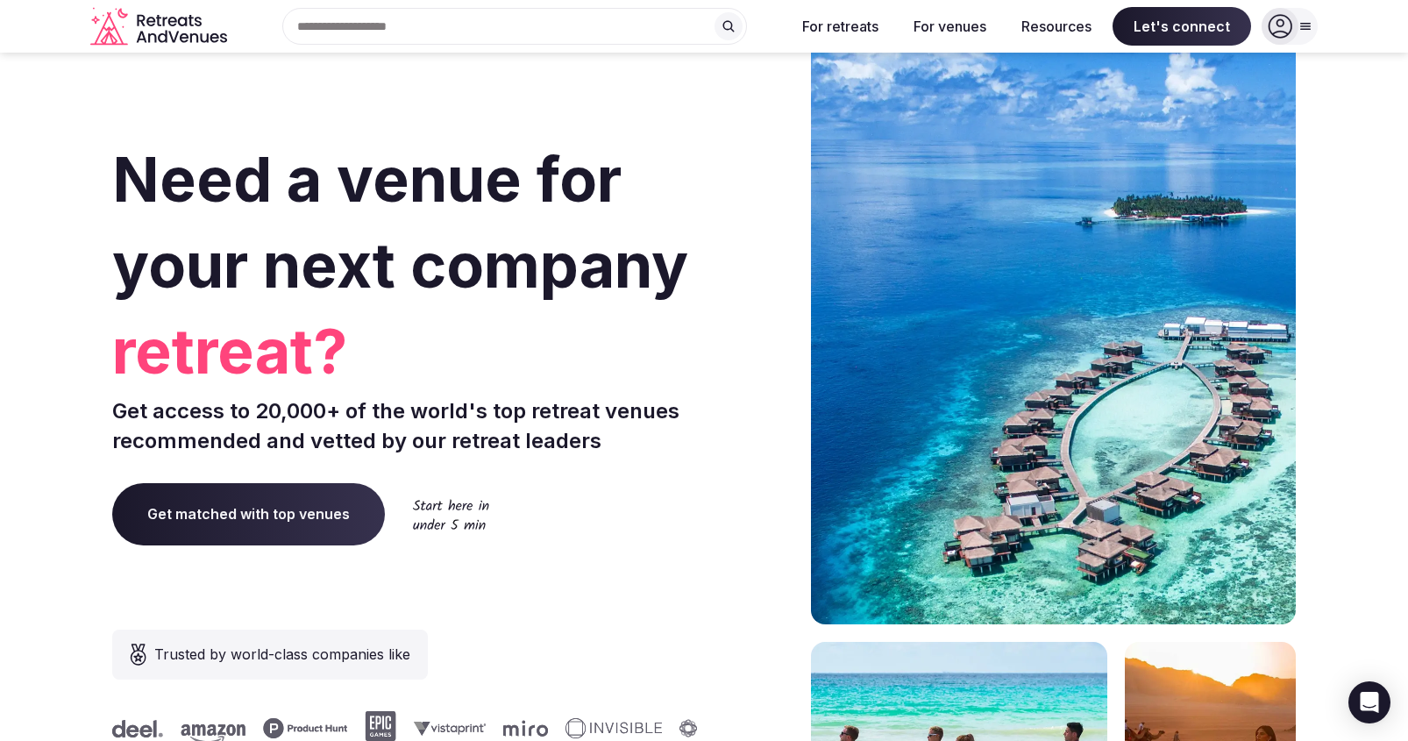
drag, startPoint x: 1323, startPoint y: 374, endPoint x: 1338, endPoint y: 177, distance: 197.8
click at [1272, 99] on section "Need a venue for your next company retreat? Get access to 20,000+ of the world'…" at bounding box center [704, 524] width 1408 height 1056
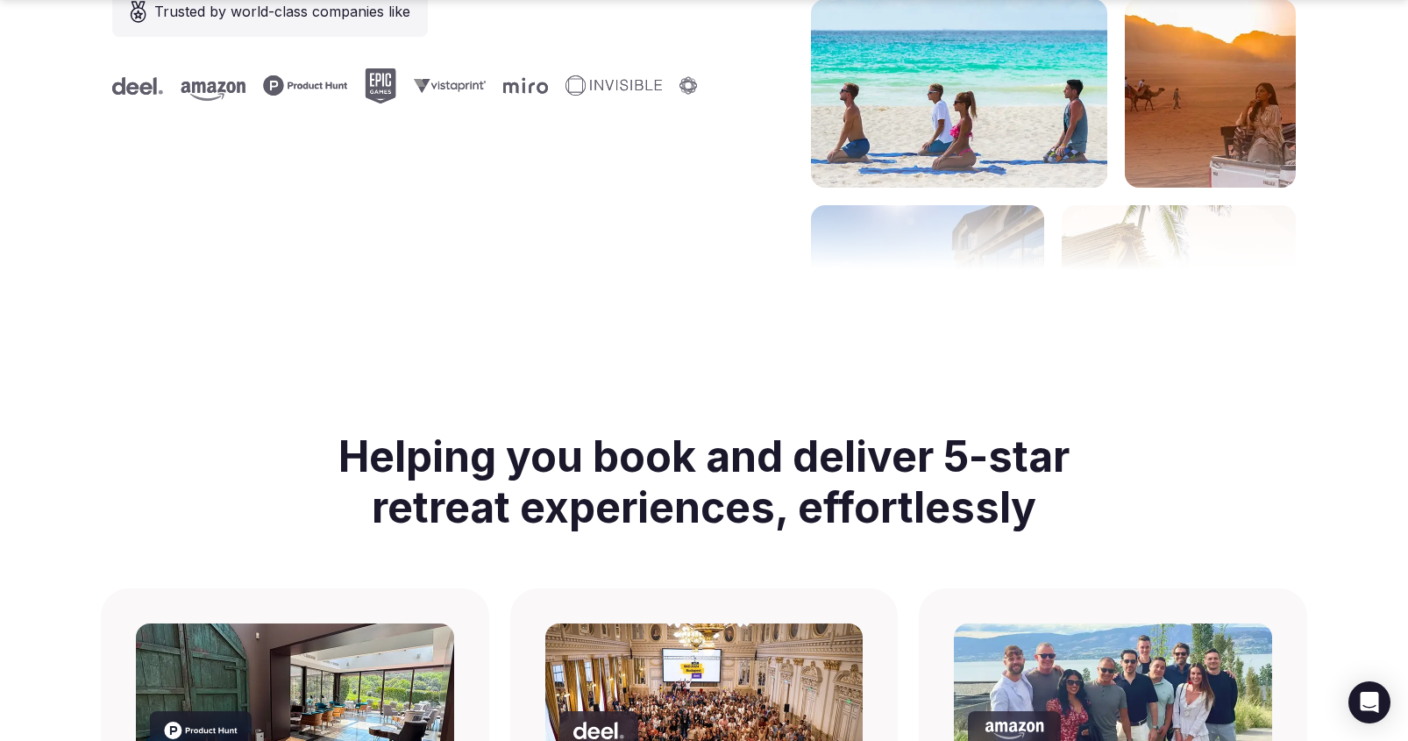
scroll to position [1525, 0]
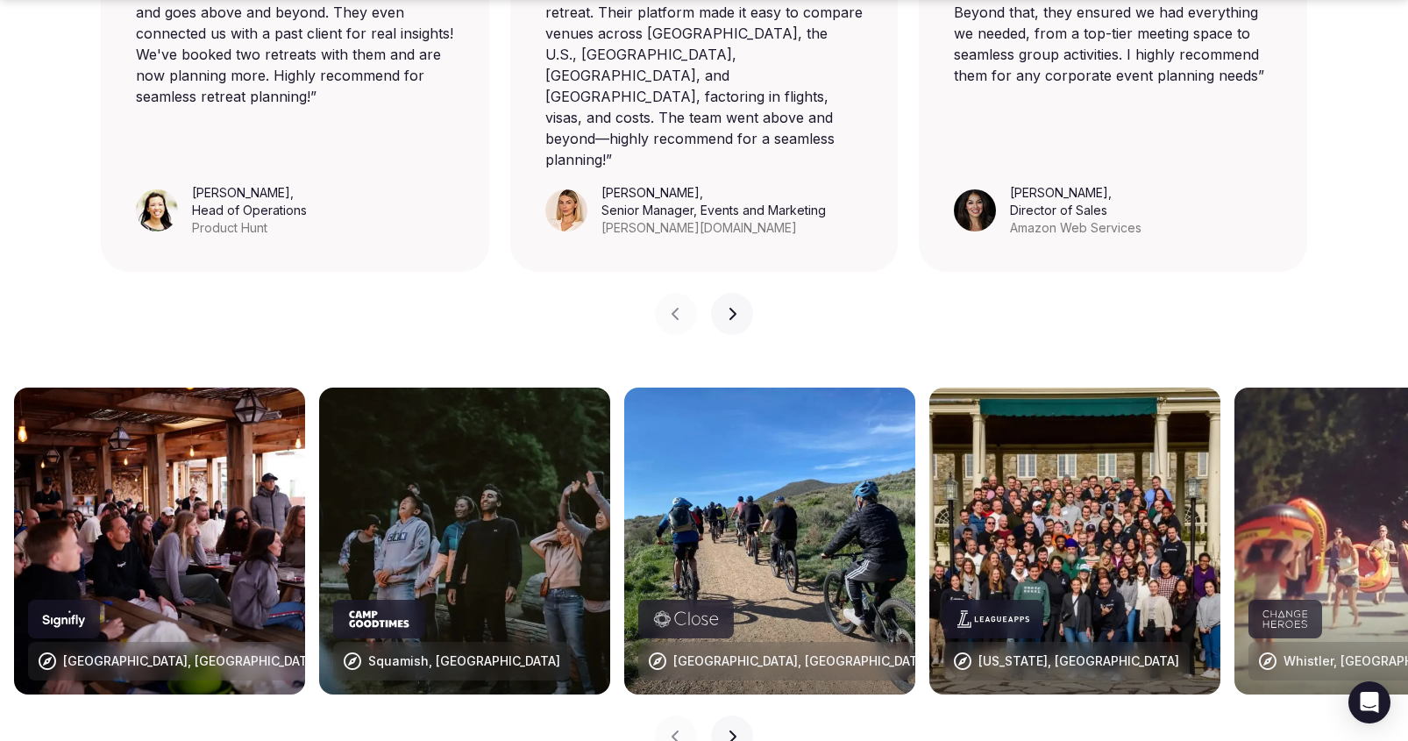
drag, startPoint x: 1240, startPoint y: 280, endPoint x: 1227, endPoint y: 276, distance: 13.6
click at [1234, 278] on div "Previous slide Next slide" at bounding box center [703, 303] width 1227 height 63
click at [1227, 276] on div "Previous slide Next slide" at bounding box center [703, 303] width 1227 height 63
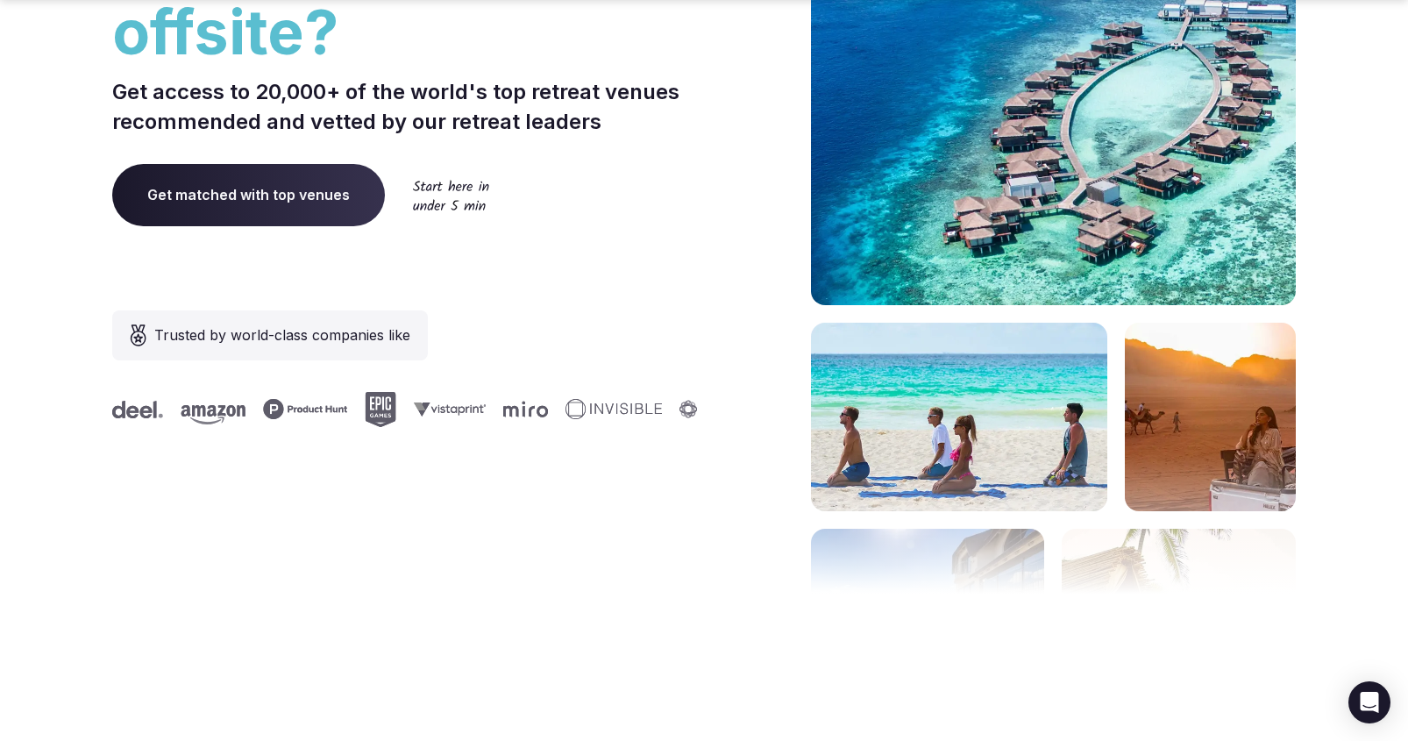
scroll to position [0, 0]
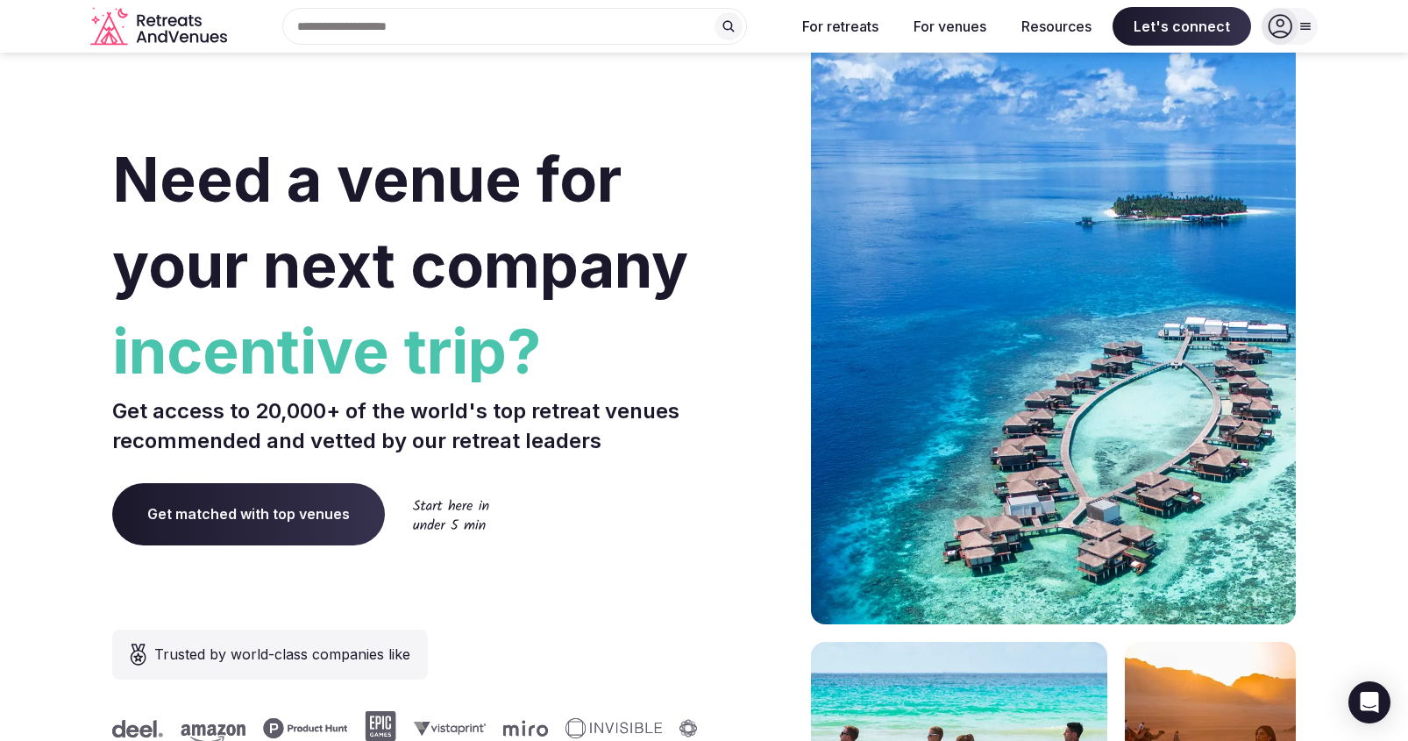
drag, startPoint x: 1327, startPoint y: 342, endPoint x: 1305, endPoint y: 247, distance: 97.2
click at [1272, 339] on section "Need a venue for your next company incentive trip? Get access to 20,000+ of the…" at bounding box center [704, 524] width 1408 height 1056
drag, startPoint x: 1305, startPoint y: 247, endPoint x: 1303, endPoint y: 237, distance: 10.8
click at [1272, 247] on section "Need a venue for your next company incentive trip? Get access to 20,000+ of the…" at bounding box center [704, 524] width 1408 height 1056
